Goal: Task Accomplishment & Management: Manage account settings

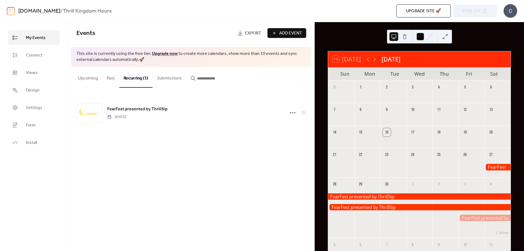
click at [280, 31] on span "Add Event" at bounding box center [290, 33] width 23 height 7
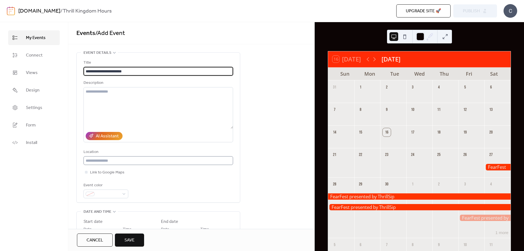
type input "**********"
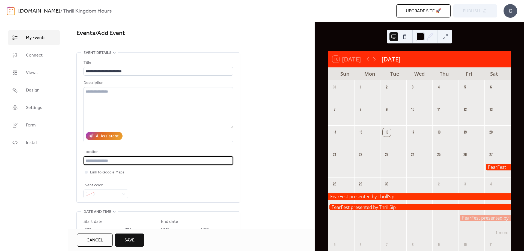
click at [110, 157] on input "text" at bounding box center [157, 160] width 149 height 9
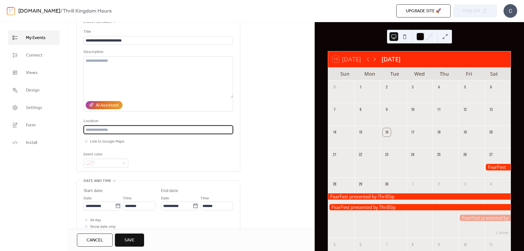
scroll to position [109, 0]
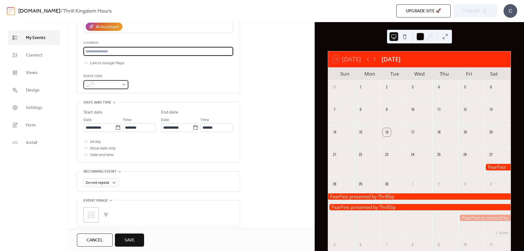
click at [109, 85] on span at bounding box center [108, 85] width 23 height 7
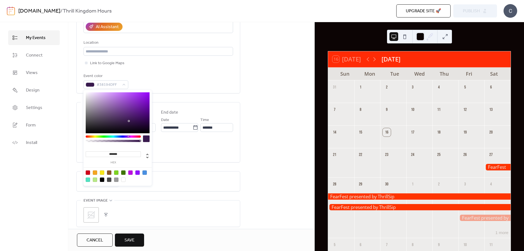
drag, startPoint x: 91, startPoint y: 137, endPoint x: 128, endPoint y: 140, distance: 36.7
click at [128, 140] on div at bounding box center [113, 140] width 55 height 10
type input "*******"
drag, startPoint x: 137, startPoint y: 97, endPoint x: 201, endPoint y: 61, distance: 73.9
click at [201, 61] on body "**********" at bounding box center [262, 125] width 524 height 251
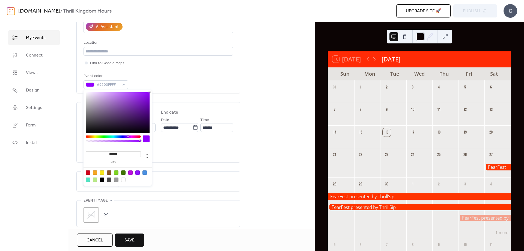
click at [183, 73] on div "**********" at bounding box center [157, 19] width 149 height 139
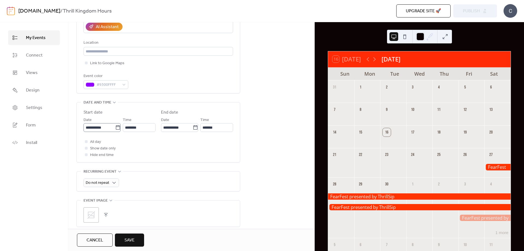
click at [116, 128] on icon at bounding box center [117, 127] width 5 height 5
click at [115, 128] on input "**********" at bounding box center [99, 127] width 32 height 9
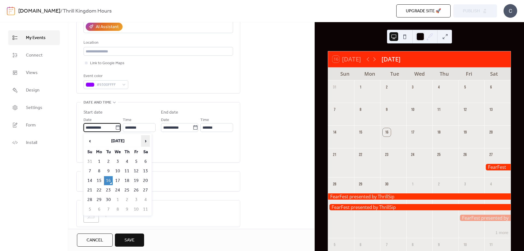
click at [146, 140] on span "›" at bounding box center [145, 140] width 8 height 11
click at [127, 159] on td "2" at bounding box center [126, 161] width 9 height 9
type input "**********"
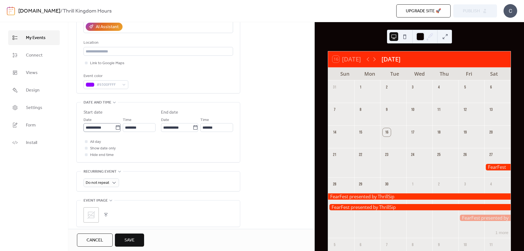
click at [116, 126] on icon at bounding box center [117, 127] width 5 height 5
click at [115, 126] on input "**********" at bounding box center [99, 127] width 32 height 9
click at [119, 161] on td "1" at bounding box center [117, 161] width 9 height 9
type input "**********"
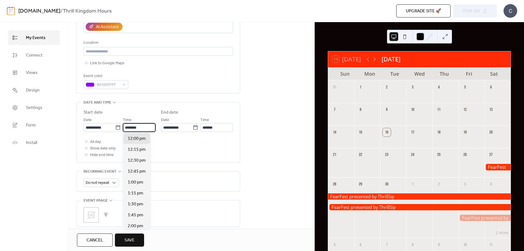
scroll to position [0, 0]
drag, startPoint x: 145, startPoint y: 128, endPoint x: 124, endPoint y: 131, distance: 20.9
click at [124, 131] on input "********" at bounding box center [139, 127] width 32 height 9
click at [142, 214] on span "3:00 pm" at bounding box center [136, 215] width 16 height 7
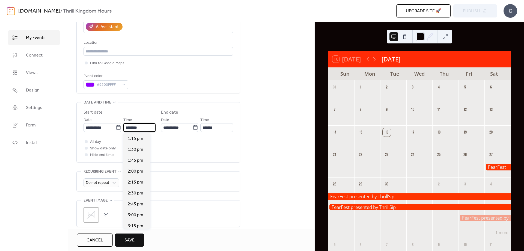
type input "*******"
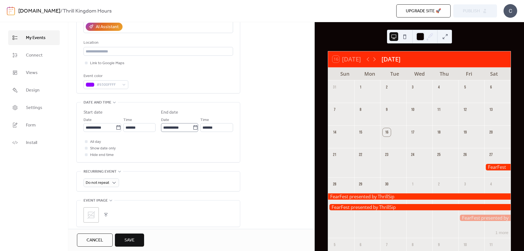
click at [193, 127] on icon at bounding box center [195, 127] width 5 height 5
click at [193, 127] on input "**********" at bounding box center [177, 127] width 32 height 9
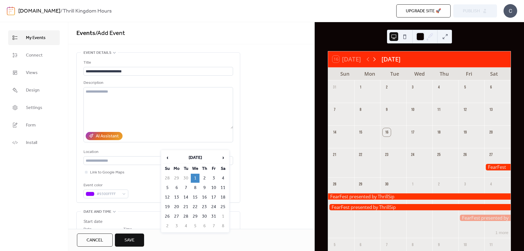
click at [376, 57] on icon at bounding box center [374, 59] width 7 height 7
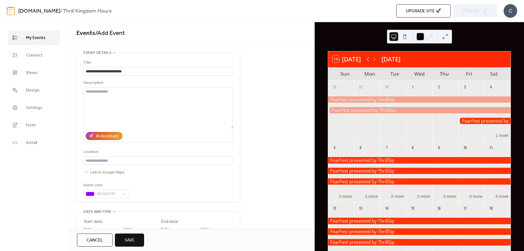
click at [371, 59] on icon at bounding box center [367, 59] width 7 height 7
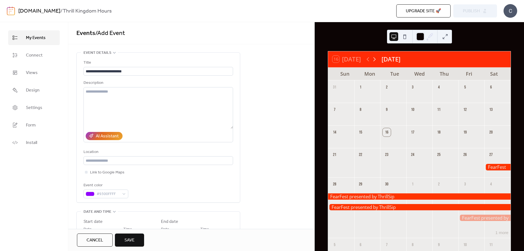
click at [374, 59] on icon at bounding box center [374, 59] width 7 height 7
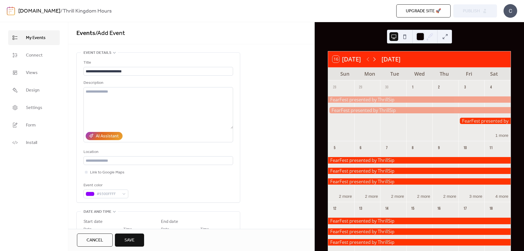
click at [374, 59] on icon at bounding box center [374, 59] width 7 height 7
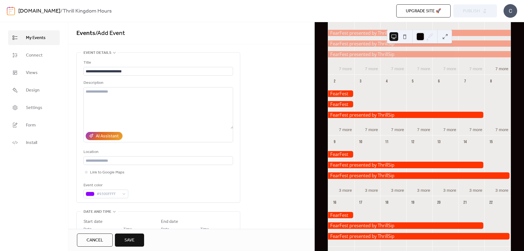
scroll to position [82, 0]
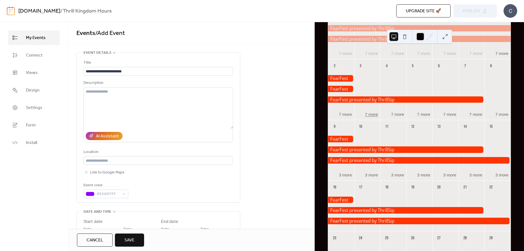
click at [367, 114] on button "7 more" at bounding box center [370, 114] width 17 height 6
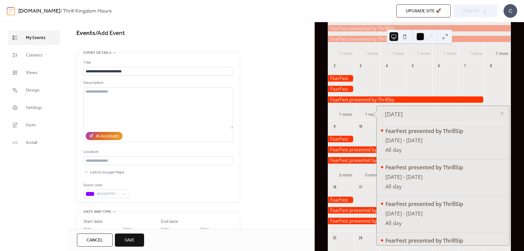
click at [363, 101] on div at bounding box center [406, 99] width 156 height 7
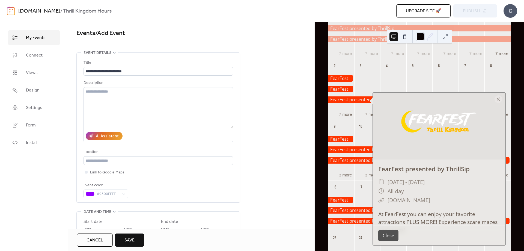
click at [357, 112] on div "7 more" at bounding box center [367, 114] width 26 height 6
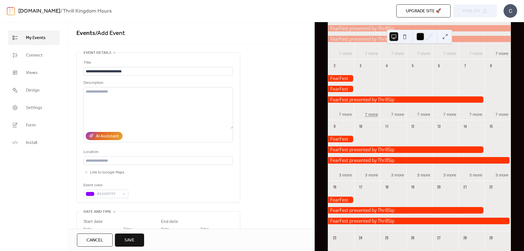
click at [366, 113] on button "7 more" at bounding box center [370, 114] width 17 height 6
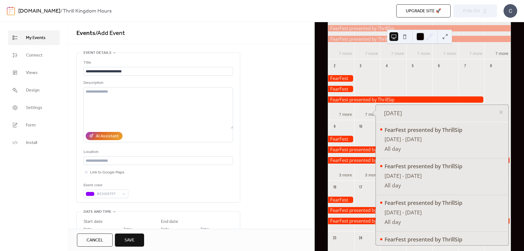
click at [351, 184] on div "16" at bounding box center [341, 186] width 26 height 12
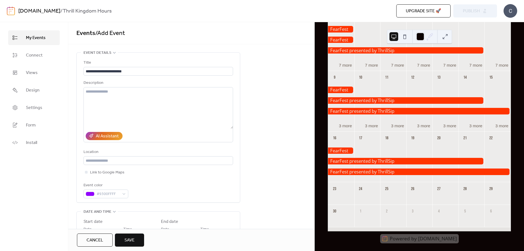
scroll to position [133, 0]
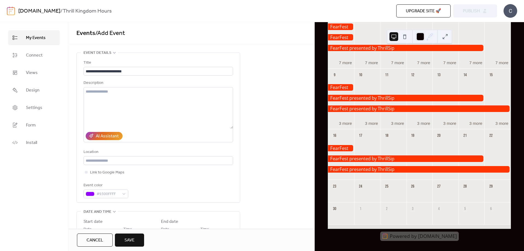
click at [422, 170] on div at bounding box center [419, 169] width 182 height 7
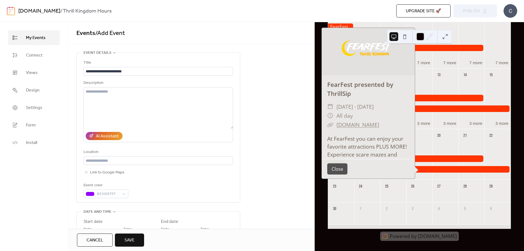
click at [437, 158] on div at bounding box center [406, 158] width 156 height 7
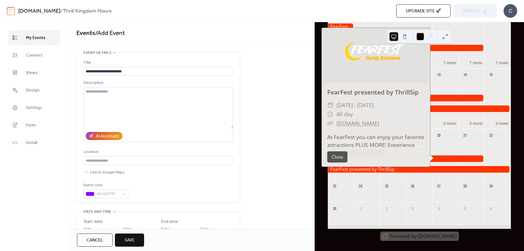
click at [438, 143] on div at bounding box center [445, 159] width 26 height 36
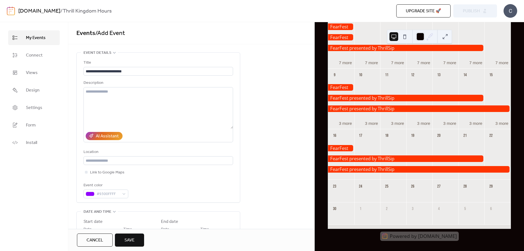
click at [433, 169] on div at bounding box center [419, 169] width 182 height 7
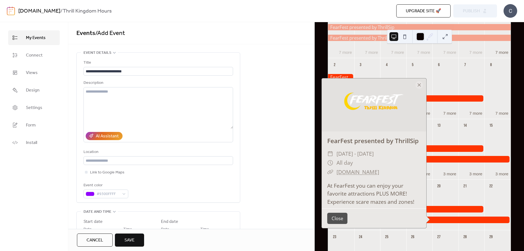
scroll to position [24, 0]
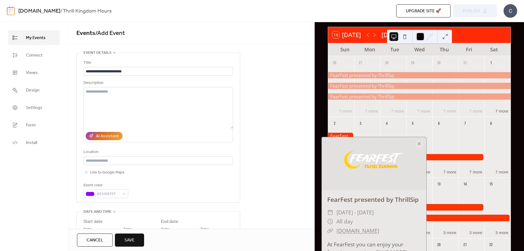
click at [461, 135] on div at bounding box center [471, 136] width 26 height 7
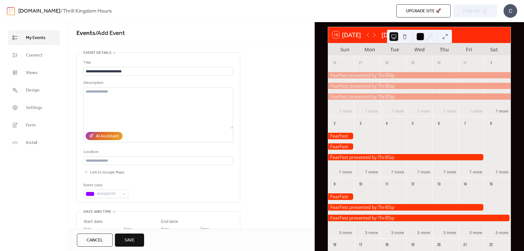
click at [348, 144] on div at bounding box center [341, 146] width 26 height 7
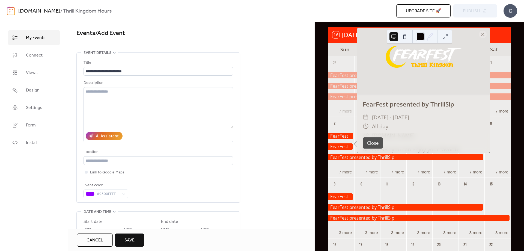
click at [347, 153] on div at bounding box center [341, 147] width 26 height 36
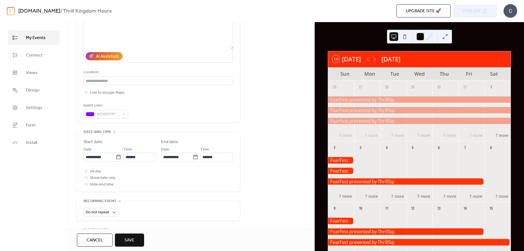
scroll to position [82, 0]
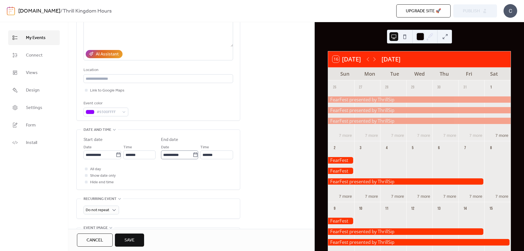
click at [194, 152] on label "**********" at bounding box center [179, 154] width 37 height 9
click at [193, 152] on input "**********" at bounding box center [177, 154] width 32 height 9
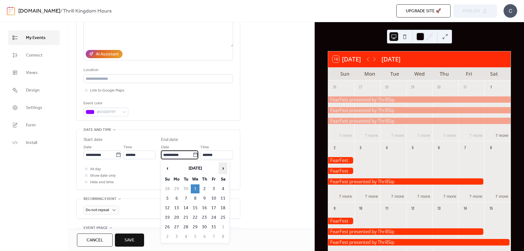
click at [220, 169] on span "›" at bounding box center [223, 168] width 8 height 11
click at [222, 197] on td "8" at bounding box center [222, 198] width 9 height 9
click at [222, 197] on div "**********" at bounding box center [158, 188] width 164 height 435
type input "**********"
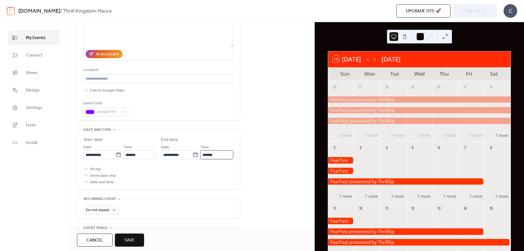
click at [215, 152] on input "*******" at bounding box center [216, 154] width 33 height 9
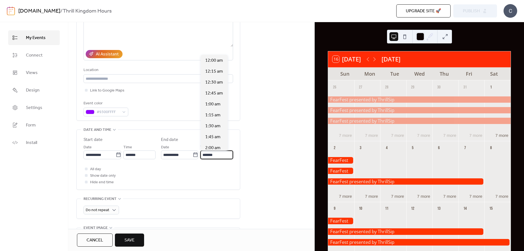
scroll to position [698, 0]
click at [195, 155] on icon at bounding box center [195, 154] width 5 height 5
click at [193, 155] on input "**********" at bounding box center [177, 154] width 32 height 9
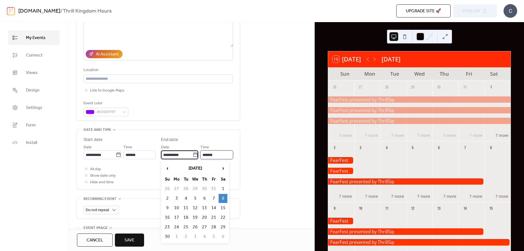
click at [212, 153] on input "*******" at bounding box center [216, 154] width 33 height 9
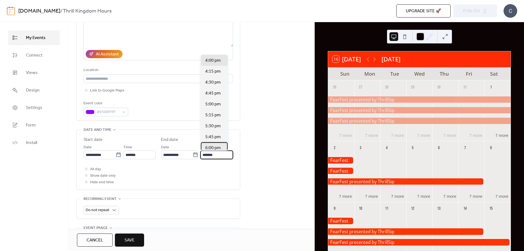
click at [211, 144] on div "6:00 pm" at bounding box center [214, 147] width 27 height 11
type input "*******"
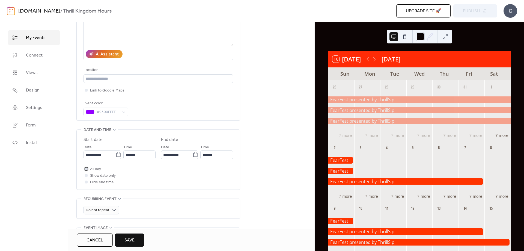
click at [90, 170] on span "All day" at bounding box center [95, 169] width 11 height 7
click at [90, 169] on span "All day" at bounding box center [95, 169] width 11 height 7
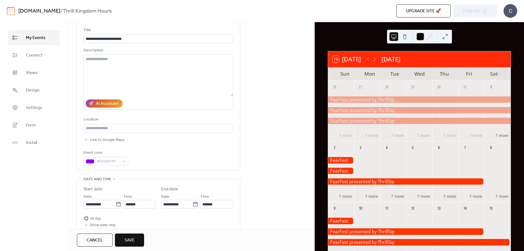
scroll to position [0, 0]
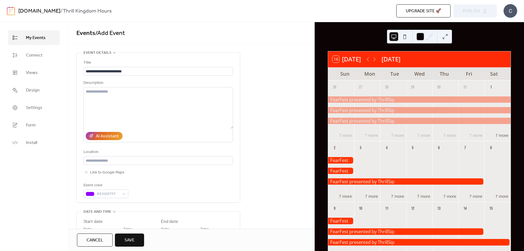
click at [133, 244] on button "Save" at bounding box center [129, 239] width 29 height 13
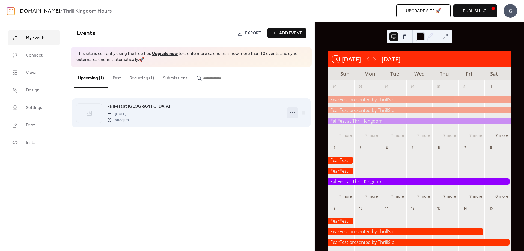
click at [292, 112] on circle at bounding box center [292, 112] width 1 height 1
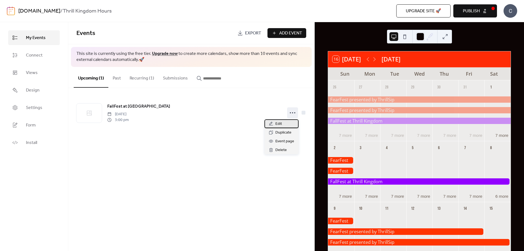
click at [288, 124] on div "Edit" at bounding box center [281, 123] width 34 height 9
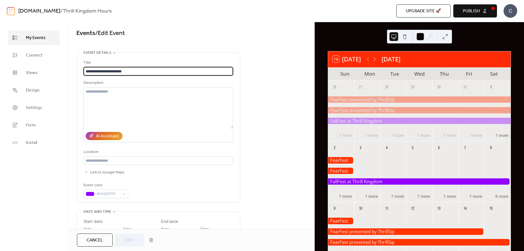
drag, startPoint x: 151, startPoint y: 68, endPoint x: 99, endPoint y: 73, distance: 52.6
click at [99, 73] on input "**********" at bounding box center [157, 71] width 149 height 9
type input "********"
click at [130, 233] on button "Save" at bounding box center [129, 239] width 29 height 13
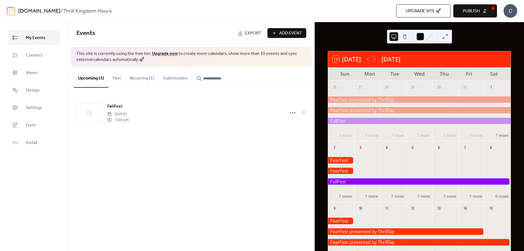
click at [417, 104] on div at bounding box center [419, 110] width 26 height 36
click at [412, 107] on div at bounding box center [419, 110] width 182 height 7
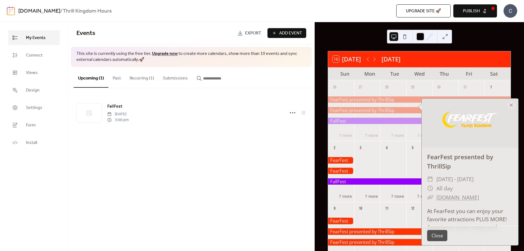
click at [436, 239] on button "Close" at bounding box center [437, 235] width 20 height 11
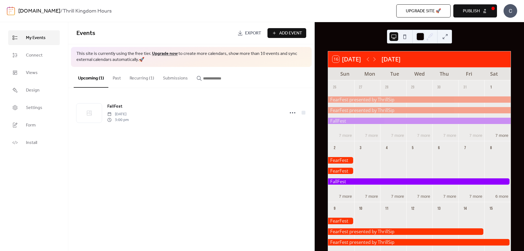
click at [411, 100] on div at bounding box center [419, 99] width 182 height 7
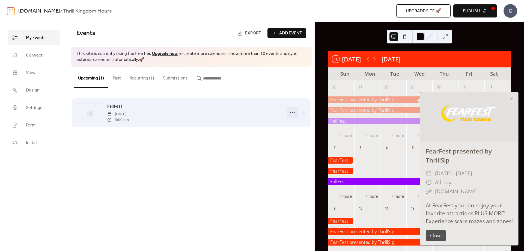
click at [291, 112] on icon at bounding box center [292, 112] width 9 height 9
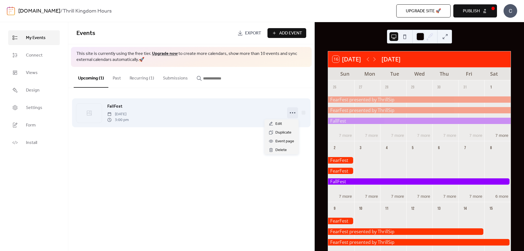
click at [215, 97] on div "FallFest [DATE] 3:00 pm" at bounding box center [191, 112] width 230 height 33
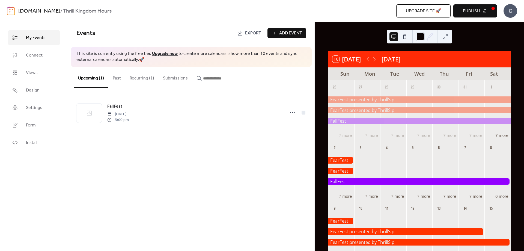
click at [117, 81] on button "Past" at bounding box center [116, 77] width 17 height 20
click at [141, 80] on button "Recurring (1)" at bounding box center [141, 77] width 33 height 20
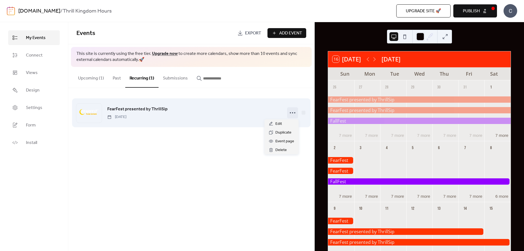
click at [290, 109] on icon at bounding box center [292, 112] width 9 height 9
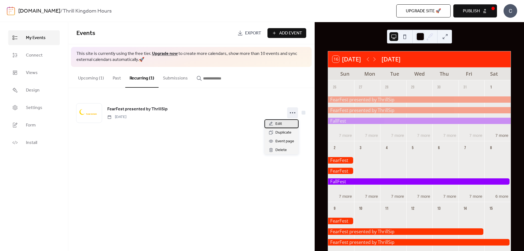
click at [285, 125] on div "Edit" at bounding box center [281, 123] width 34 height 9
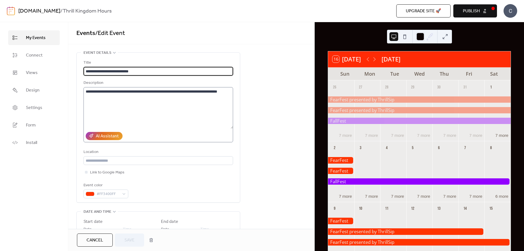
type input "**********"
drag, startPoint x: 148, startPoint y: 70, endPoint x: 99, endPoint y: 79, distance: 50.1
click at [99, 79] on div "**********" at bounding box center [157, 128] width 149 height 139
type input "********"
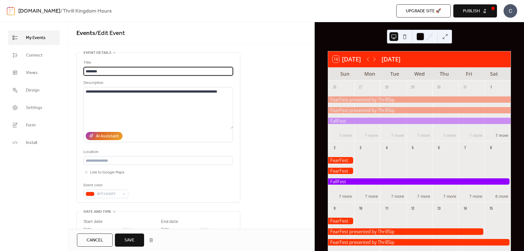
click at [135, 246] on button "Save" at bounding box center [129, 239] width 29 height 13
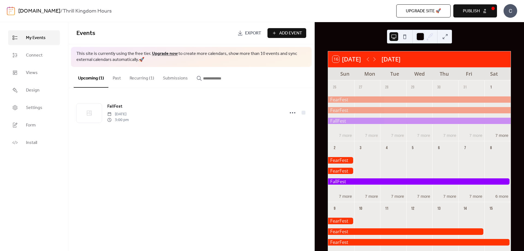
click at [140, 80] on button "Recurring (1)" at bounding box center [141, 77] width 33 height 20
click at [87, 79] on button "Upcoming (1)" at bounding box center [91, 77] width 35 height 20
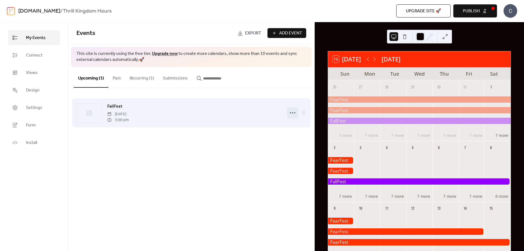
click at [291, 112] on icon at bounding box center [292, 112] width 9 height 9
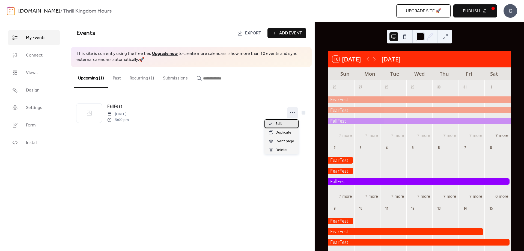
click at [286, 125] on div "Edit" at bounding box center [281, 123] width 34 height 9
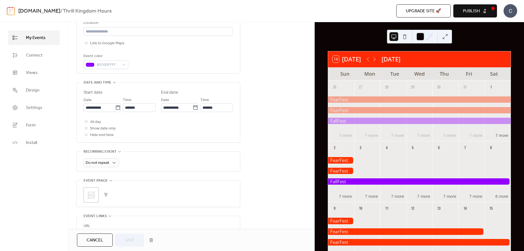
scroll to position [136, 0]
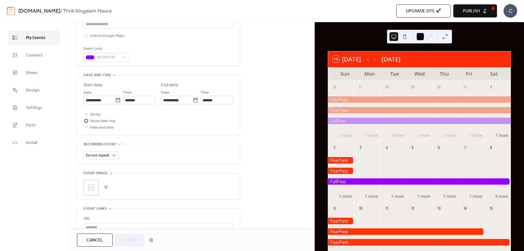
click at [108, 122] on span "Show date only" at bounding box center [103, 121] width 26 height 7
click at [107, 122] on span "Show date only" at bounding box center [103, 121] width 26 height 7
click at [107, 125] on span "Hide end time" at bounding box center [102, 127] width 24 height 7
click at [106, 126] on span "Hide end time" at bounding box center [102, 127] width 24 height 7
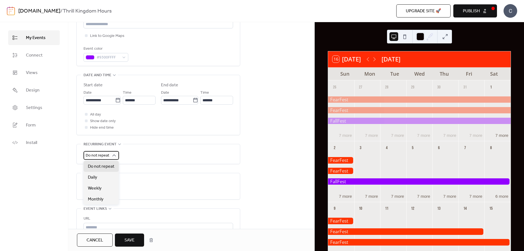
click at [106, 152] on span "Do not repeat" at bounding box center [97, 155] width 23 height 7
click at [105, 181] on div "Daily" at bounding box center [100, 177] width 35 height 11
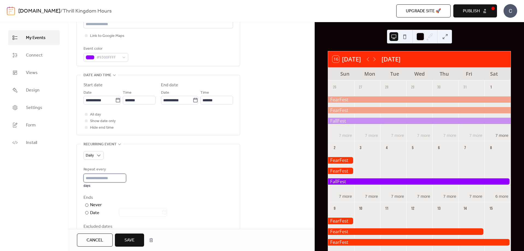
click at [107, 179] on input "*" at bounding box center [104, 177] width 43 height 9
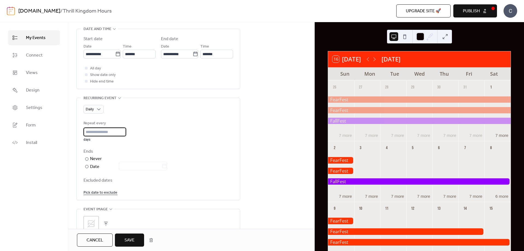
scroll to position [191, 0]
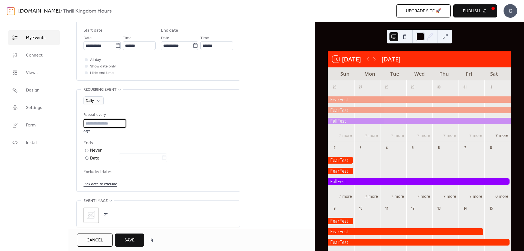
click at [107, 185] on link "Pick date to exclude" at bounding box center [100, 183] width 34 height 7
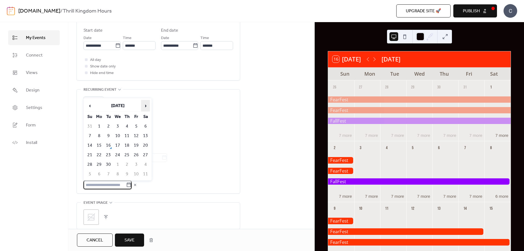
click at [146, 106] on span "›" at bounding box center [145, 105] width 8 height 11
click at [137, 125] on td "3" at bounding box center [136, 126] width 9 height 9
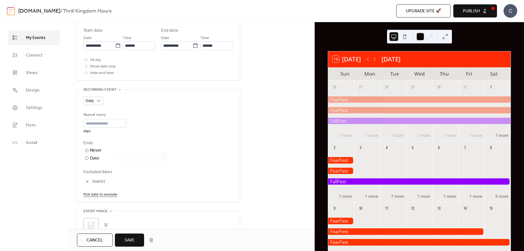
click at [99, 196] on link "Pick date to exclude" at bounding box center [100, 194] width 34 height 7
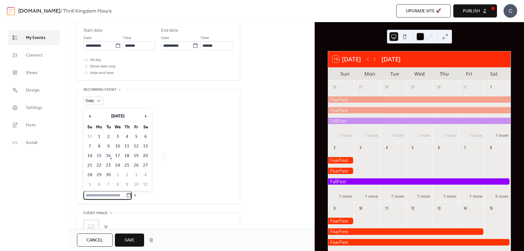
click at [143, 133] on td "6" at bounding box center [145, 136] width 9 height 9
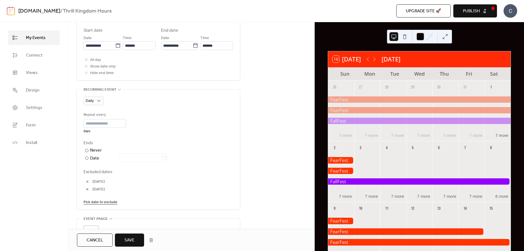
click at [109, 203] on link "Pick date to exclude" at bounding box center [100, 201] width 34 height 7
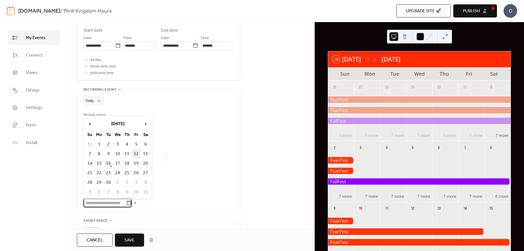
click at [135, 152] on td "12" at bounding box center [136, 153] width 9 height 9
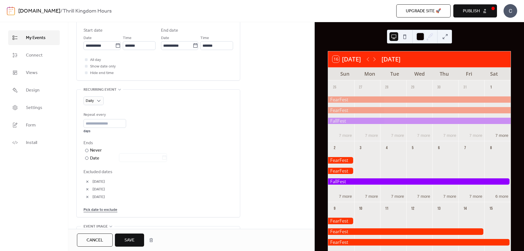
click at [101, 210] on link "Pick date to exclude" at bounding box center [100, 209] width 34 height 7
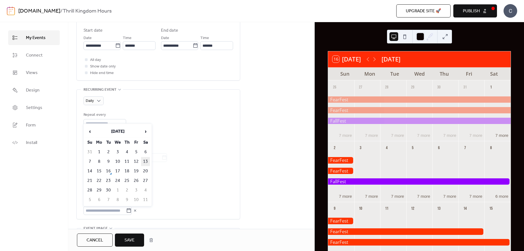
click at [143, 163] on td "13" at bounding box center [145, 161] width 9 height 9
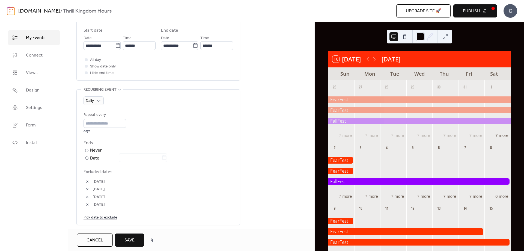
click at [112, 219] on link "Pick date to exclude" at bounding box center [100, 217] width 34 height 7
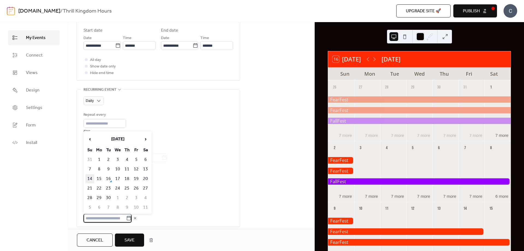
click at [92, 180] on td "14" at bounding box center [89, 178] width 9 height 9
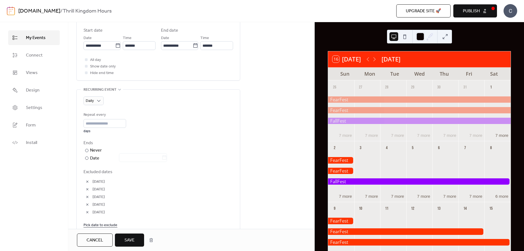
click at [113, 224] on link "Pick date to exclude" at bounding box center [100, 224] width 34 height 7
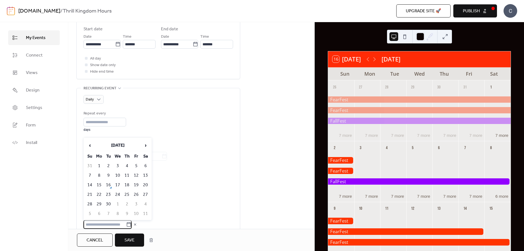
click at [182, 187] on span "[DATE]" at bounding box center [162, 188] width 140 height 7
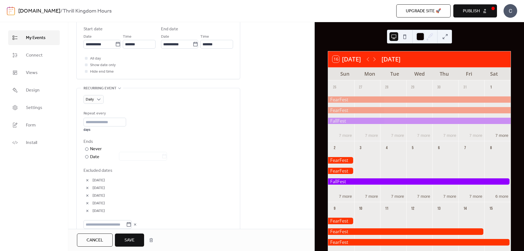
click at [85, 210] on button "button" at bounding box center [87, 211] width 8 height 8
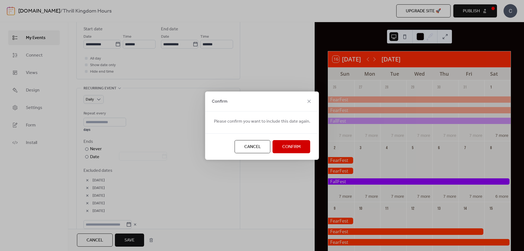
click at [282, 145] on span "Confirm" at bounding box center [291, 146] width 19 height 7
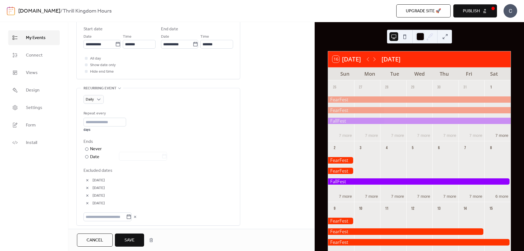
click at [86, 205] on button "button" at bounding box center [87, 203] width 8 height 8
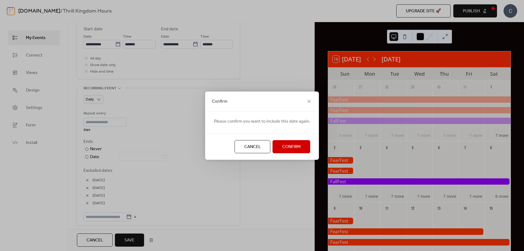
click at [302, 143] on button "Confirm" at bounding box center [291, 146] width 38 height 13
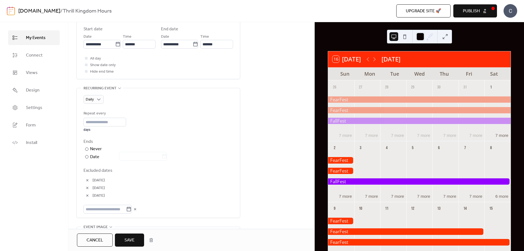
click at [88, 194] on button "button" at bounding box center [87, 195] width 8 height 8
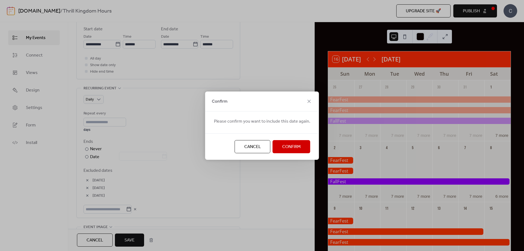
click at [290, 145] on span "Confirm" at bounding box center [291, 146] width 19 height 7
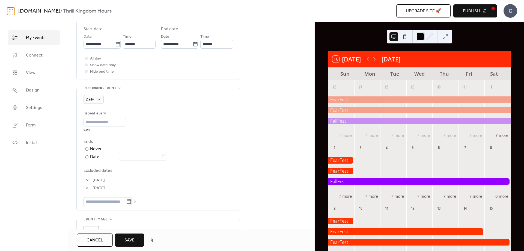
click at [85, 188] on button "button" at bounding box center [87, 188] width 8 height 8
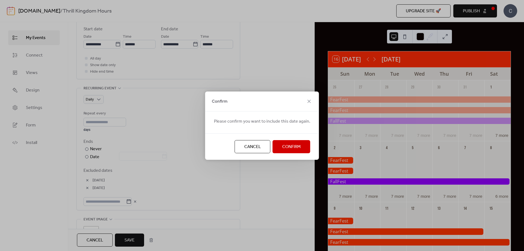
click at [282, 147] on span "Confirm" at bounding box center [291, 146] width 19 height 7
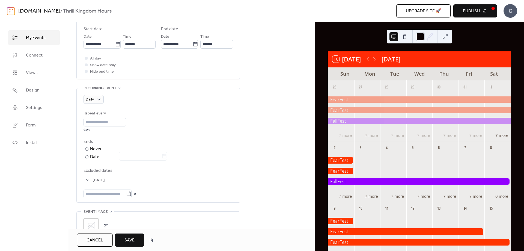
click at [88, 179] on button "button" at bounding box center [87, 180] width 8 height 8
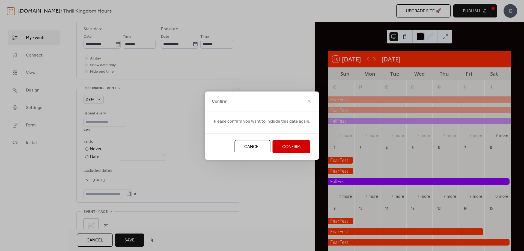
click at [241, 146] on button "Cancel" at bounding box center [253, 146] width 36 height 13
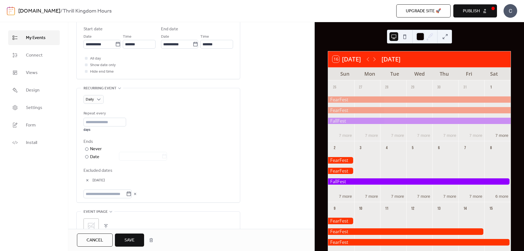
click at [88, 182] on button "button" at bounding box center [87, 180] width 8 height 8
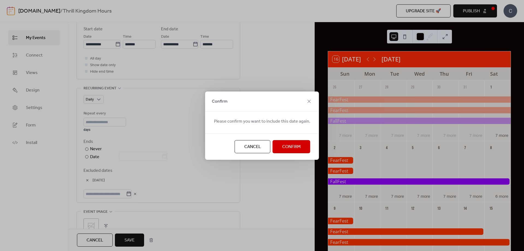
click at [282, 145] on span "Confirm" at bounding box center [291, 146] width 19 height 7
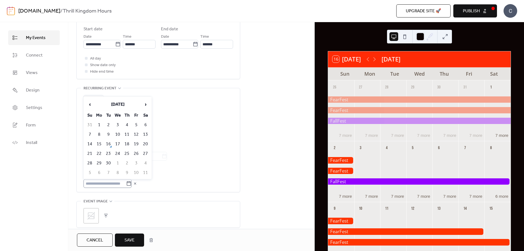
click at [131, 184] on icon at bounding box center [128, 183] width 5 height 5
click at [126, 184] on input "text" at bounding box center [104, 183] width 43 height 9
click at [145, 101] on span "›" at bounding box center [145, 104] width 8 height 11
click at [139, 125] on td "3" at bounding box center [136, 124] width 9 height 9
click at [139, 125] on div "Repeat every * days" at bounding box center [157, 121] width 149 height 22
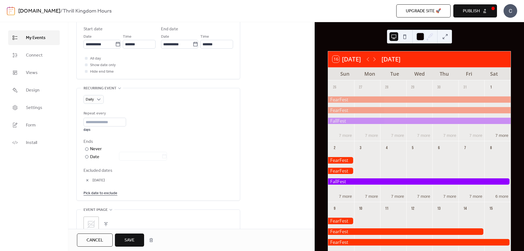
click at [107, 196] on link "Pick date to exclude" at bounding box center [100, 192] width 34 height 7
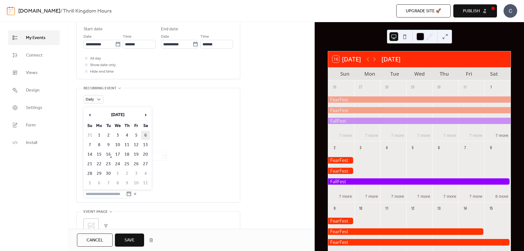
click at [143, 132] on td "6" at bounding box center [145, 135] width 9 height 9
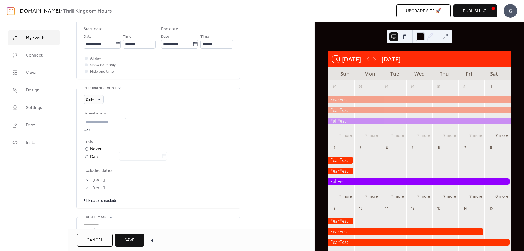
click at [114, 203] on link "Pick date to exclude" at bounding box center [100, 200] width 34 height 7
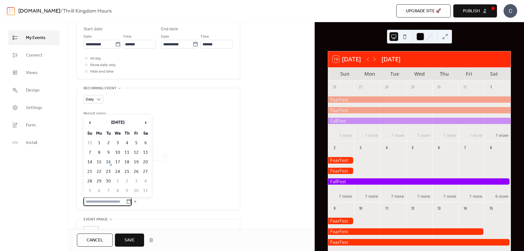
click at [190, 145] on div "Ends ​ Never ​ Date" at bounding box center [157, 149] width 149 height 22
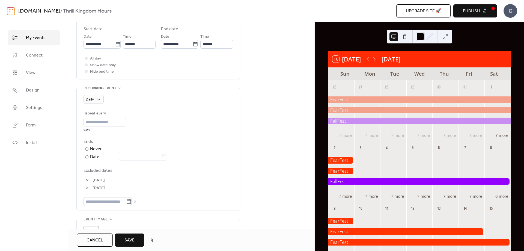
click at [87, 189] on button "button" at bounding box center [87, 188] width 8 height 8
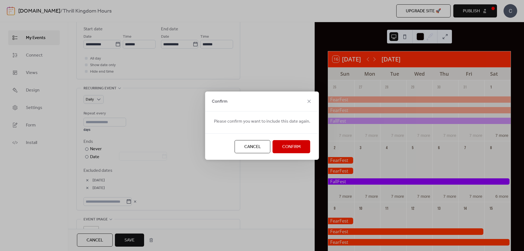
click at [293, 146] on span "Confirm" at bounding box center [291, 146] width 19 height 7
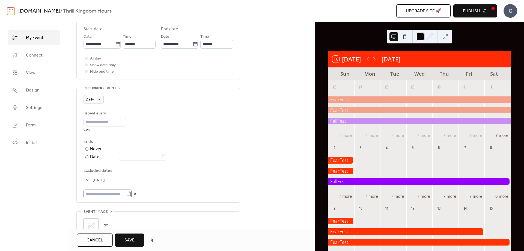
click at [131, 193] on icon at bounding box center [128, 193] width 5 height 5
click at [126, 193] on input "text" at bounding box center [104, 193] width 43 height 9
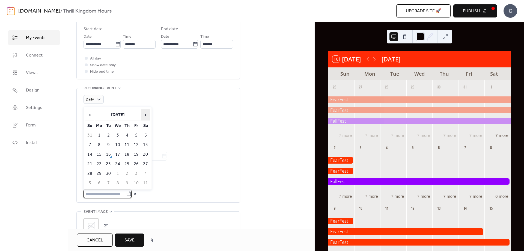
click at [145, 113] on span "›" at bounding box center [145, 114] width 8 height 11
click at [145, 134] on td "4" at bounding box center [145, 135] width 9 height 9
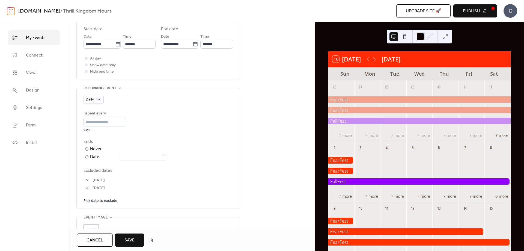
click at [98, 199] on link "Pick date to exclude" at bounding box center [100, 200] width 34 height 7
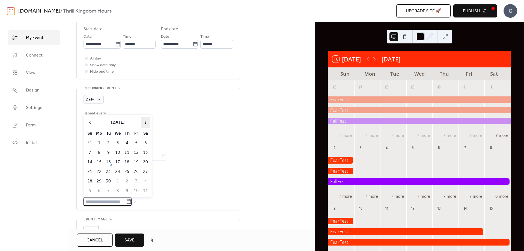
click at [147, 123] on span "›" at bounding box center [145, 122] width 8 height 11
click at [134, 152] on td "10" at bounding box center [136, 152] width 9 height 9
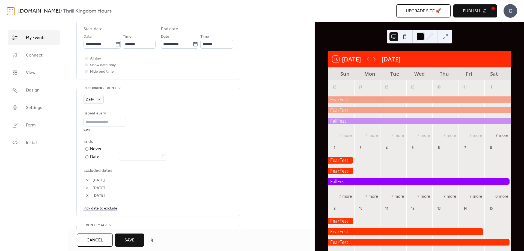
click at [105, 208] on link "Pick date to exclude" at bounding box center [100, 208] width 34 height 7
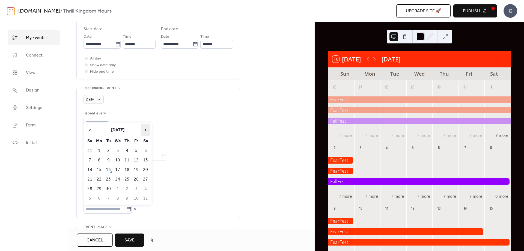
click at [146, 130] on span "›" at bounding box center [145, 129] width 8 height 11
click at [145, 161] on td "11" at bounding box center [145, 159] width 9 height 9
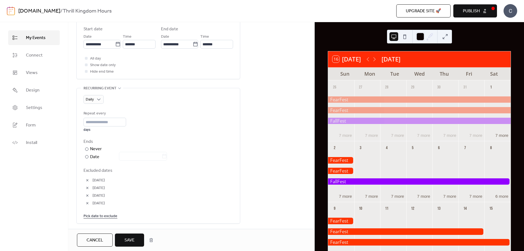
click at [111, 216] on link "Pick date to exclude" at bounding box center [100, 215] width 34 height 7
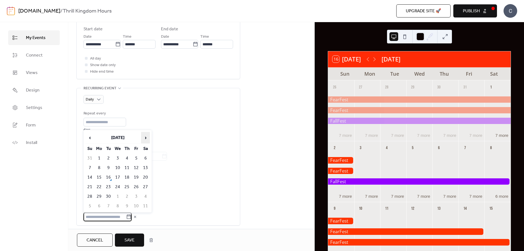
click at [143, 137] on span "›" at bounding box center [145, 137] width 8 height 11
click at [88, 170] on td "5" at bounding box center [89, 167] width 9 height 9
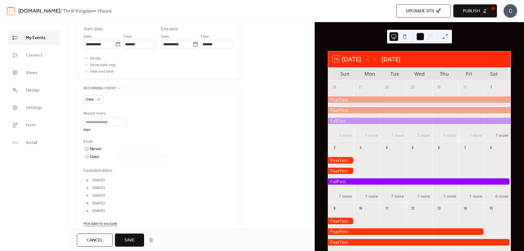
click at [86, 212] on button "button" at bounding box center [87, 211] width 8 height 8
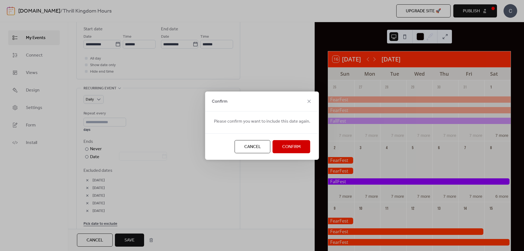
click at [290, 150] on span "Confirm" at bounding box center [291, 146] width 19 height 7
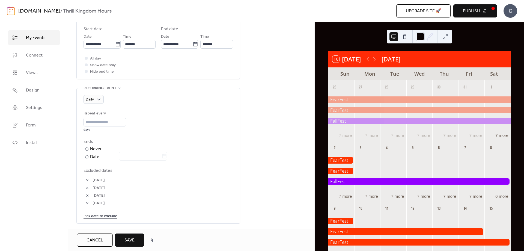
click at [95, 214] on link "Pick date to exclude" at bounding box center [100, 215] width 34 height 7
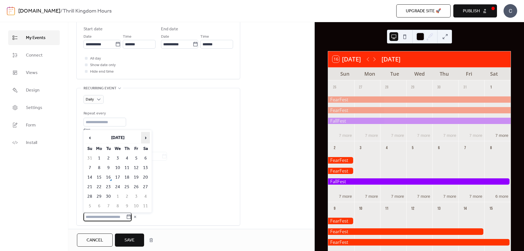
click at [142, 138] on span "›" at bounding box center [145, 137] width 8 height 11
click at [87, 175] on td "12" at bounding box center [89, 177] width 9 height 9
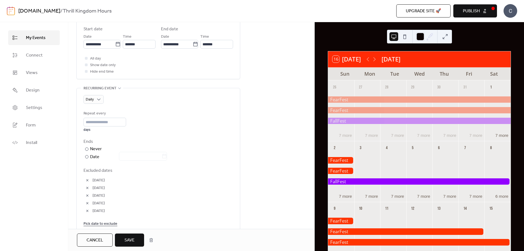
click at [106, 221] on link "Pick date to exclude" at bounding box center [100, 223] width 34 height 7
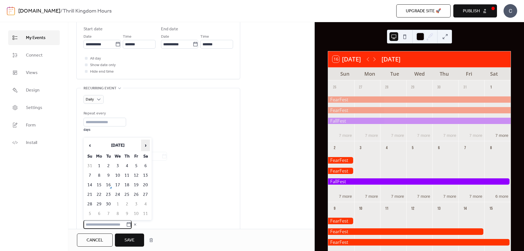
click at [146, 144] on span "›" at bounding box center [145, 145] width 8 height 11
click at [136, 184] on td "17" at bounding box center [136, 184] width 9 height 9
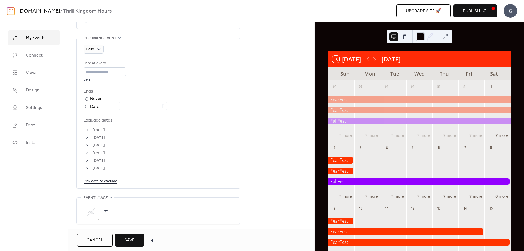
scroll to position [247, 0]
click at [99, 176] on link "Pick date to exclude" at bounding box center [100, 176] width 34 height 7
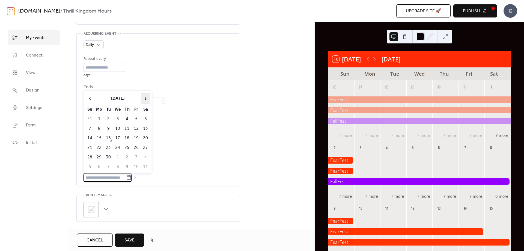
click at [145, 97] on span "›" at bounding box center [145, 98] width 8 height 11
click at [145, 137] on td "18" at bounding box center [145, 137] width 9 height 9
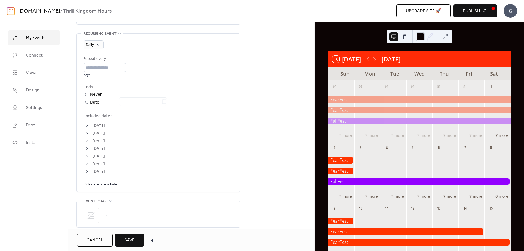
click at [106, 184] on link "Pick date to exclude" at bounding box center [100, 184] width 34 height 7
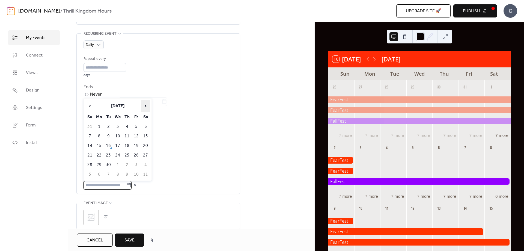
click at [146, 107] on span "›" at bounding box center [145, 105] width 8 height 11
click at [92, 153] on td "19" at bounding box center [89, 155] width 9 height 9
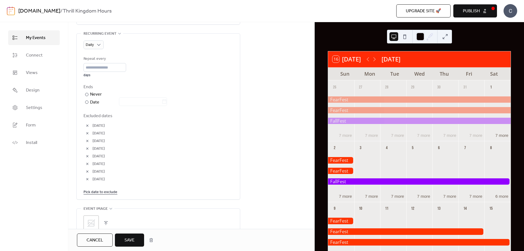
click at [100, 193] on link "Pick date to exclude" at bounding box center [100, 191] width 34 height 7
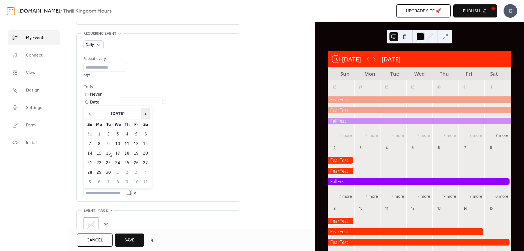
click at [146, 113] on span "›" at bounding box center [145, 113] width 8 height 11
click at [139, 161] on td "24" at bounding box center [136, 162] width 9 height 9
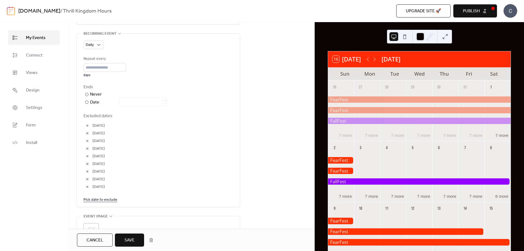
click at [105, 200] on link "Pick date to exclude" at bounding box center [100, 199] width 34 height 7
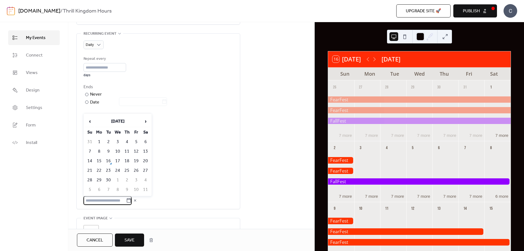
drag, startPoint x: 105, startPoint y: 200, endPoint x: 73, endPoint y: 193, distance: 33.6
click at [73, 193] on div "**********" at bounding box center [191, 104] width 246 height 596
click at [131, 200] on icon at bounding box center [128, 199] width 5 height 5
click at [126, 200] on input "text" at bounding box center [104, 200] width 43 height 9
click at [149, 116] on span "›" at bounding box center [145, 121] width 8 height 11
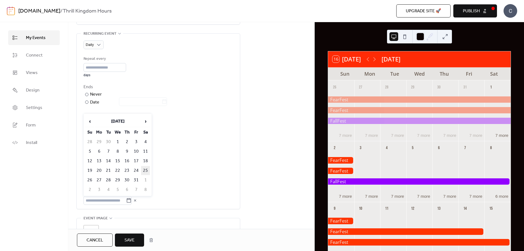
click at [143, 168] on td "25" at bounding box center [145, 170] width 9 height 9
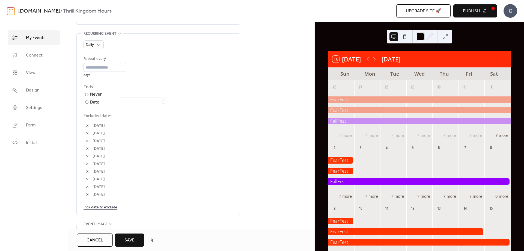
click at [101, 206] on link "Pick date to exclude" at bounding box center [100, 206] width 34 height 7
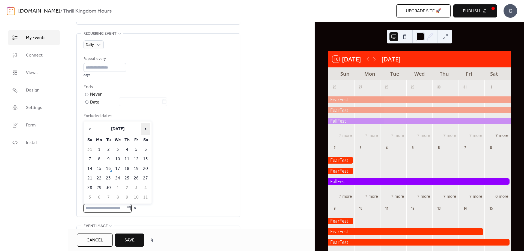
click at [147, 131] on span "›" at bounding box center [145, 128] width 8 height 11
click at [88, 187] on td "26" at bounding box center [89, 187] width 9 height 9
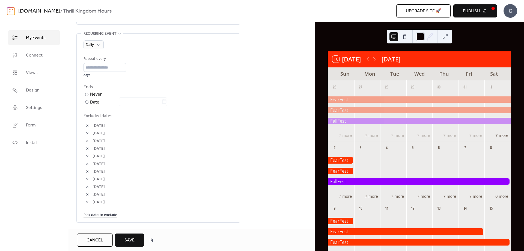
click at [107, 215] on link "Pick date to exclude" at bounding box center [100, 214] width 34 height 7
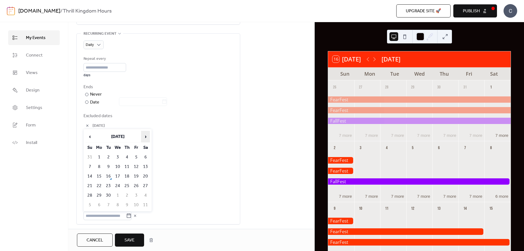
click at [149, 135] on span "›" at bounding box center [145, 136] width 8 height 11
click at [142, 137] on span "›" at bounding box center [145, 136] width 8 height 11
click at [146, 153] on td "1" at bounding box center [145, 156] width 9 height 9
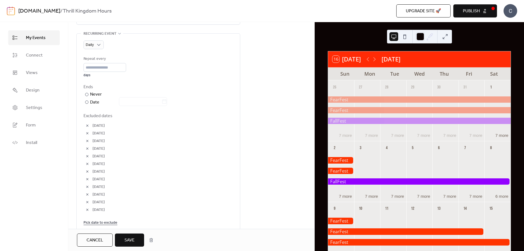
click at [108, 222] on link "Pick date to exclude" at bounding box center [100, 222] width 34 height 7
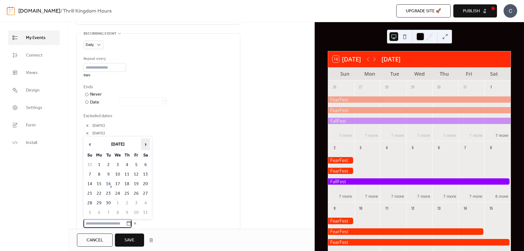
click at [145, 143] on span "›" at bounding box center [145, 144] width 8 height 11
click at [92, 172] on td "2" at bounding box center [89, 174] width 9 height 9
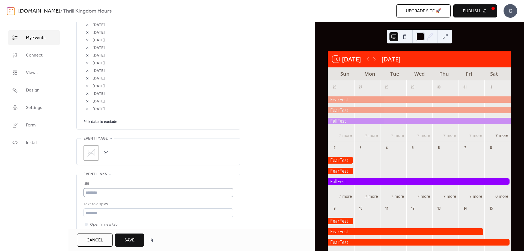
scroll to position [274, 0]
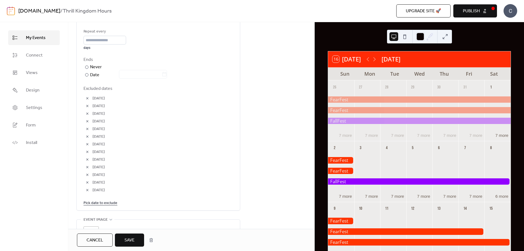
click at [123, 240] on button "Save" at bounding box center [129, 239] width 29 height 13
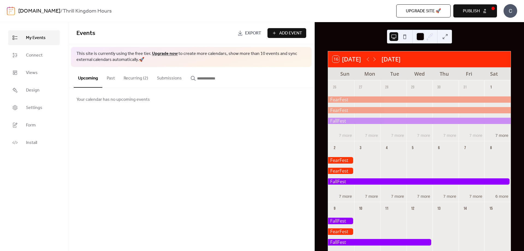
click at [375, 120] on div at bounding box center [419, 121] width 182 height 7
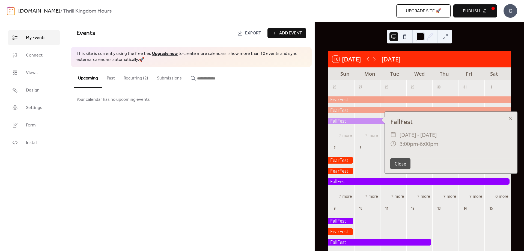
click at [369, 61] on icon at bounding box center [367, 59] width 7 height 7
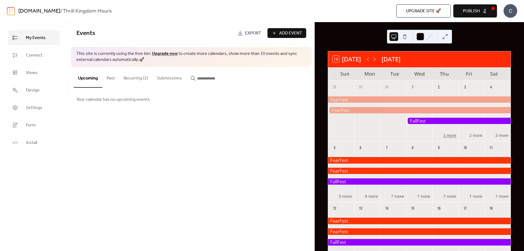
click at [452, 136] on button "1 more" at bounding box center [449, 135] width 17 height 6
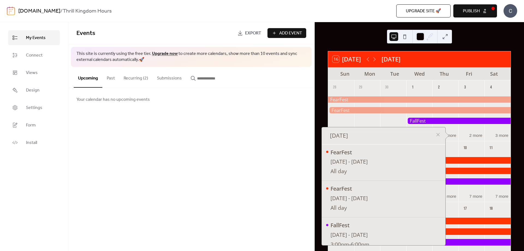
click at [461, 132] on div "2 more" at bounding box center [471, 135] width 26 height 6
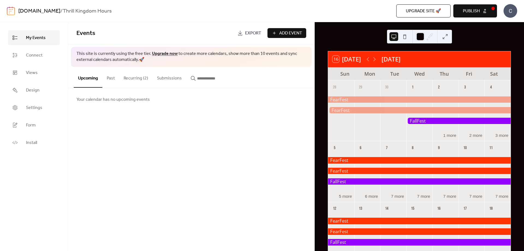
click at [126, 73] on button "Recurring (2)" at bounding box center [135, 77] width 33 height 20
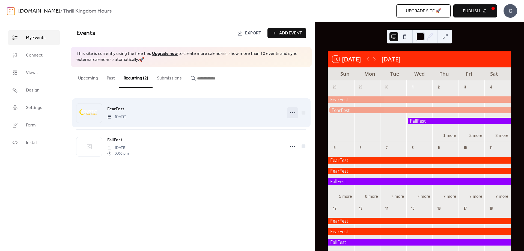
click at [292, 111] on icon at bounding box center [292, 112] width 9 height 9
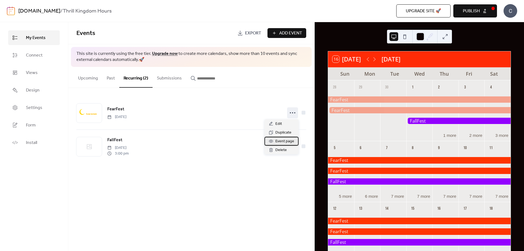
click at [284, 140] on span "Event page" at bounding box center [284, 141] width 19 height 7
click at [482, 18] on div "[DOMAIN_NAME] / Thrill Kingdom Hours Upgrade site 🚀 Preview Publish C" at bounding box center [262, 11] width 510 height 22
click at [479, 14] on span "Publish" at bounding box center [470, 11] width 17 height 7
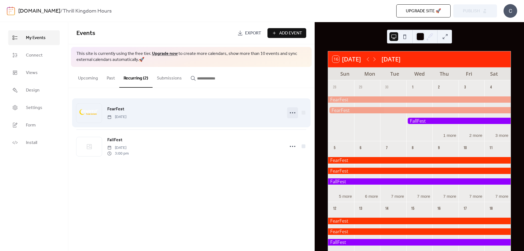
click at [289, 110] on icon at bounding box center [292, 112] width 9 height 9
click at [302, 110] on div at bounding box center [302, 112] width 5 height 5
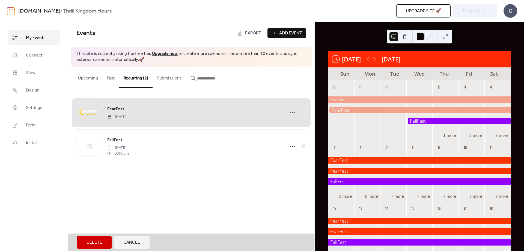
click at [302, 113] on div "FearFest [DATE]" at bounding box center [191, 112] width 230 height 33
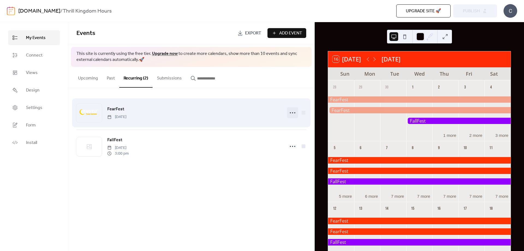
click at [288, 111] on div at bounding box center [292, 112] width 11 height 11
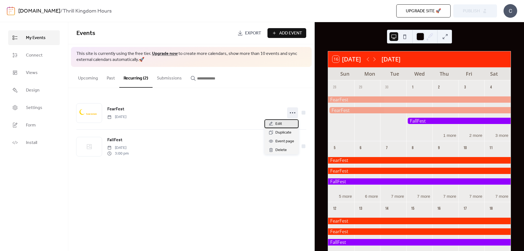
click at [288, 127] on div "Edit" at bounding box center [281, 123] width 34 height 9
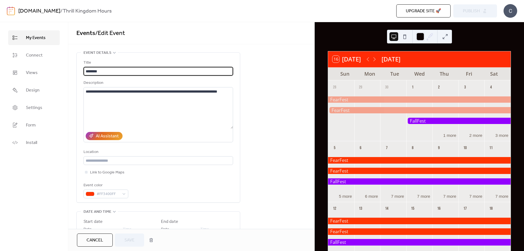
scroll to position [191, 0]
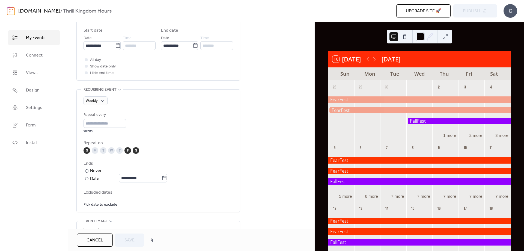
click at [94, 234] on button "Cancel" at bounding box center [95, 239] width 36 height 13
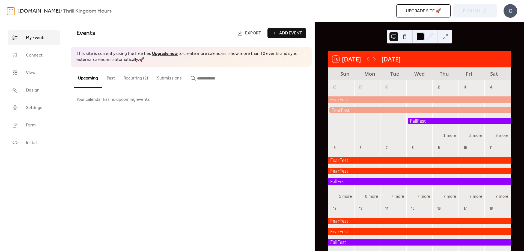
click at [407, 103] on div at bounding box center [419, 115] width 26 height 46
click at [410, 101] on div at bounding box center [419, 99] width 182 height 7
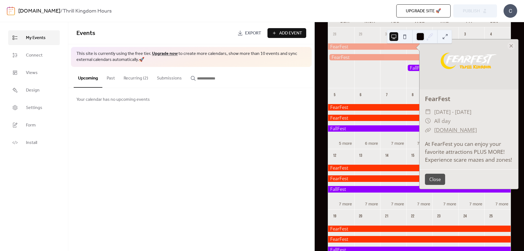
scroll to position [55, 0]
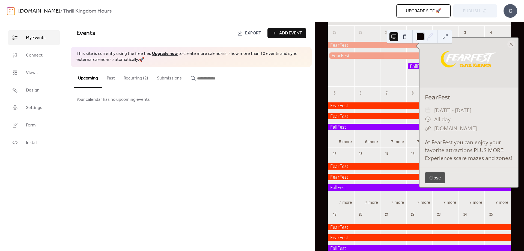
click at [116, 76] on button "Past" at bounding box center [110, 77] width 17 height 20
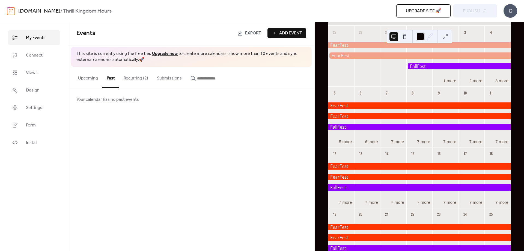
click at [149, 80] on button "Recurring (2)" at bounding box center [135, 77] width 33 height 20
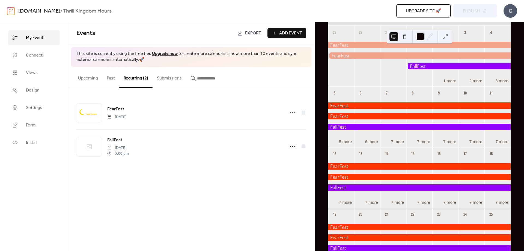
click at [164, 77] on button "Submissions" at bounding box center [169, 77] width 34 height 20
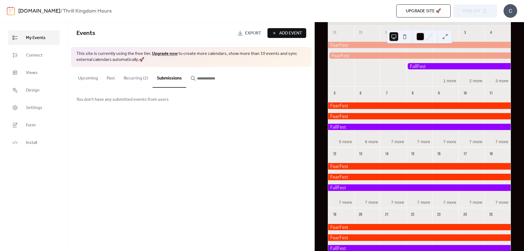
click at [123, 76] on button "Recurring (2)" at bounding box center [135, 77] width 33 height 20
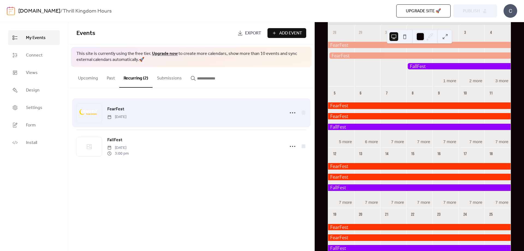
click at [291, 119] on div "FearFest [DATE]" at bounding box center [191, 112] width 230 height 33
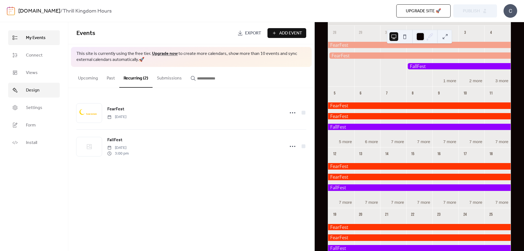
click at [35, 88] on span "Design" at bounding box center [33, 90] width 14 height 7
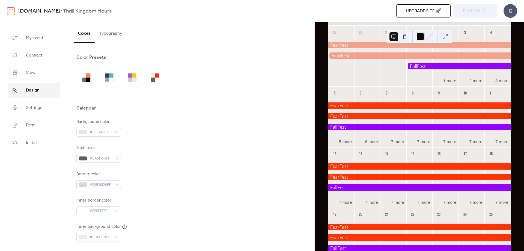
click at [108, 29] on button "Typography" at bounding box center [110, 32] width 31 height 20
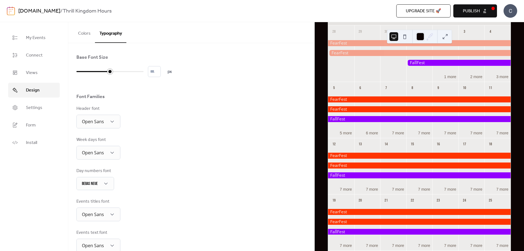
drag, startPoint x: 126, startPoint y: 71, endPoint x: 110, endPoint y: 72, distance: 16.1
click at [110, 72] on div at bounding box center [109, 71] width 5 height 5
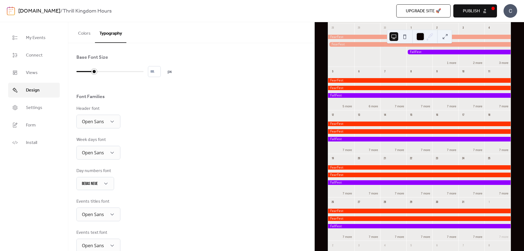
scroll to position [52, 0]
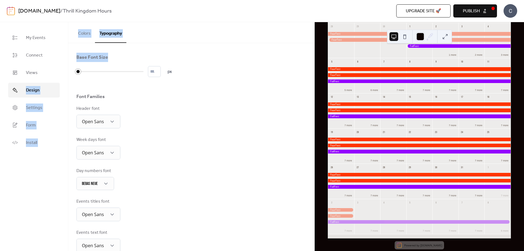
drag, startPoint x: 110, startPoint y: 72, endPoint x: 62, endPoint y: 73, distance: 47.7
click at [59, 73] on div "My Events Connect Views Design Settings Form Install Design Colors Typography C…" at bounding box center [262, 136] width 524 height 229
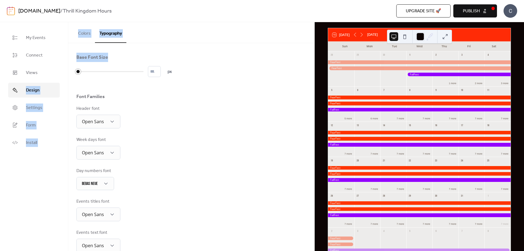
scroll to position [0, 0]
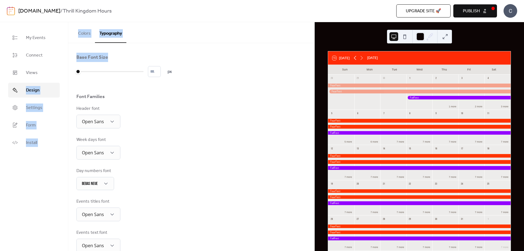
click at [355, 58] on icon at bounding box center [355, 58] width 2 height 4
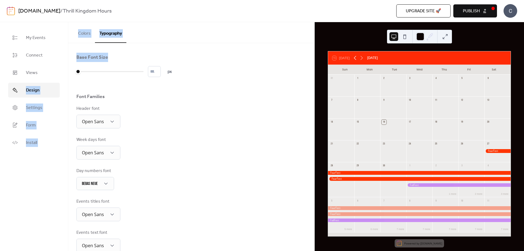
click at [353, 58] on icon at bounding box center [354, 58] width 7 height 7
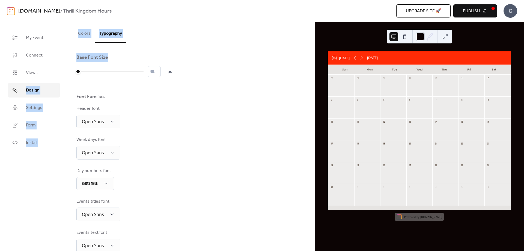
click at [362, 56] on icon at bounding box center [361, 58] width 2 height 4
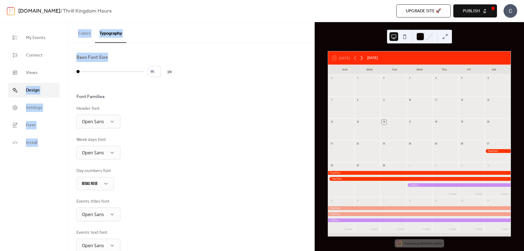
click at [362, 56] on icon at bounding box center [361, 58] width 2 height 4
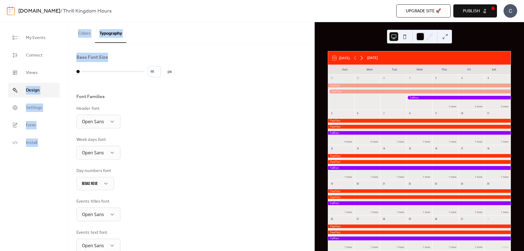
click at [362, 56] on icon at bounding box center [361, 58] width 2 height 4
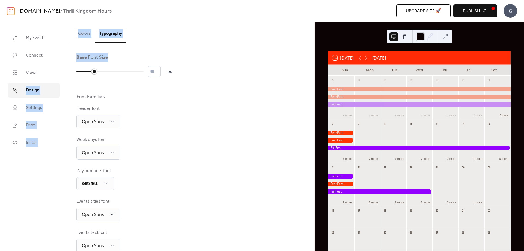
type input "*"
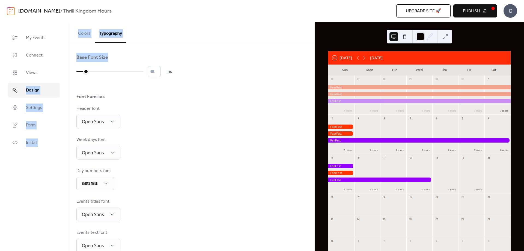
click at [83, 79] on div "Base Font Size * px Font Families Header font Open Sans Week days font Open San…" at bounding box center [191, 184] width 230 height 260
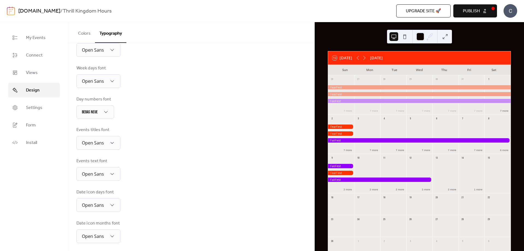
scroll to position [74, 0]
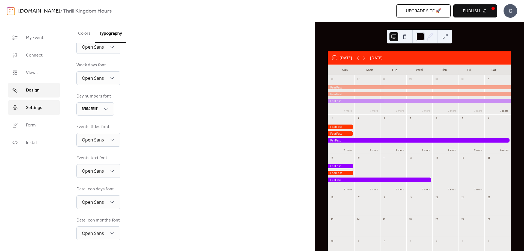
click at [46, 102] on link "Settings" at bounding box center [34, 107] width 52 height 15
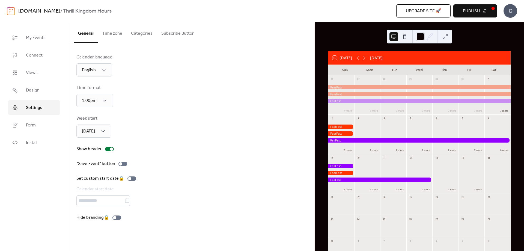
click at [131, 37] on button "Categories" at bounding box center [142, 32] width 30 height 20
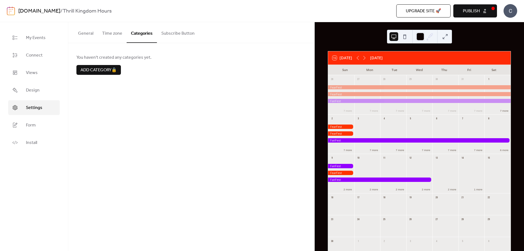
click at [189, 39] on button "Subscribe Button" at bounding box center [178, 32] width 42 height 20
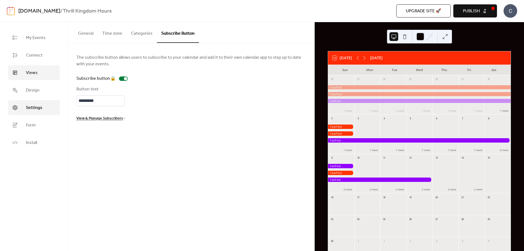
click at [35, 70] on span "Views" at bounding box center [32, 73] width 12 height 7
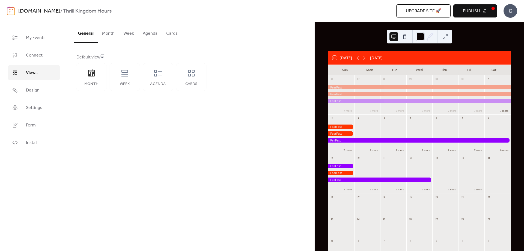
click at [159, 31] on button "Agenda" at bounding box center [149, 32] width 23 height 20
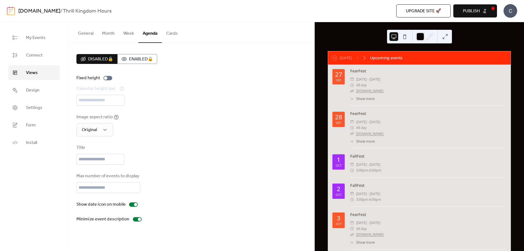
click at [171, 31] on button "Cards" at bounding box center [172, 32] width 20 height 20
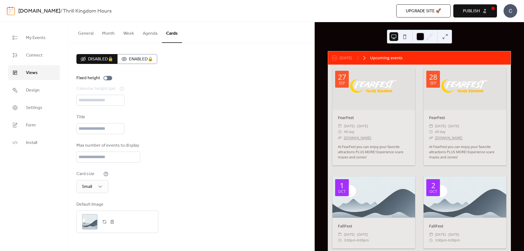
click at [362, 58] on icon at bounding box center [364, 58] width 7 height 7
click at [359, 58] on div at bounding box center [360, 58] width 13 height 7
click at [358, 58] on div at bounding box center [360, 58] width 13 height 7
click at [484, 6] on button "Publish" at bounding box center [475, 10] width 44 height 13
click at [354, 136] on link "[DOMAIN_NAME]" at bounding box center [357, 137] width 27 height 5
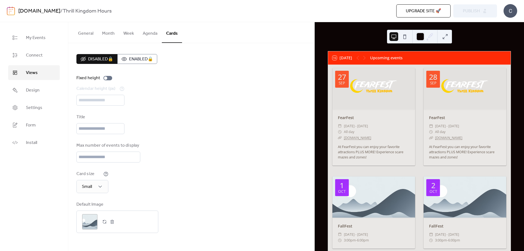
click at [88, 35] on button "General" at bounding box center [86, 32] width 24 height 20
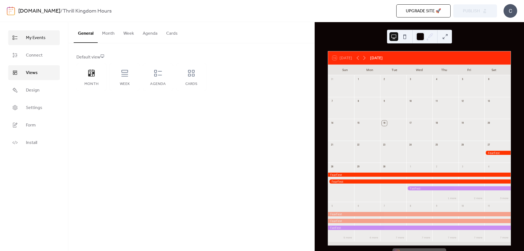
click at [37, 42] on link "My Events" at bounding box center [34, 37] width 52 height 15
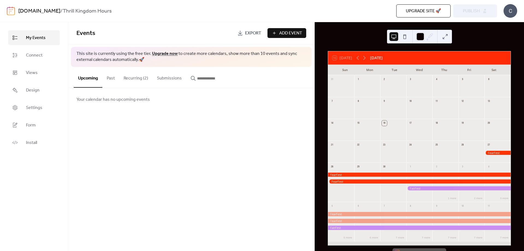
click at [143, 79] on button "Recurring (2)" at bounding box center [135, 77] width 33 height 20
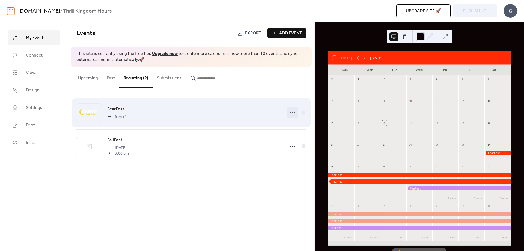
click at [292, 116] on icon at bounding box center [292, 112] width 9 height 9
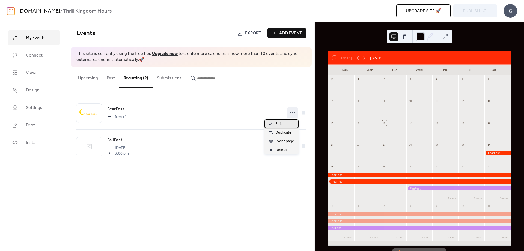
click at [290, 124] on div "Edit" at bounding box center [281, 123] width 34 height 9
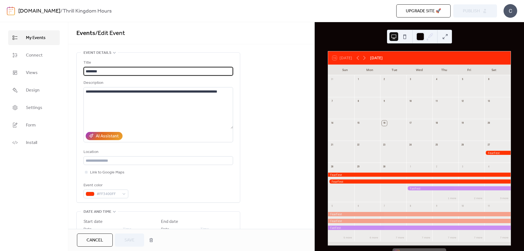
type input "**********"
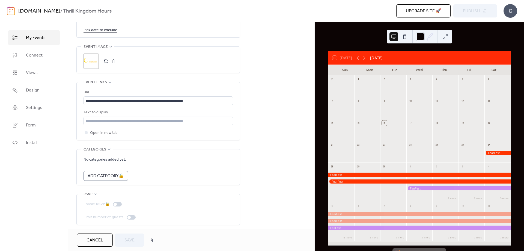
scroll to position [368, 0]
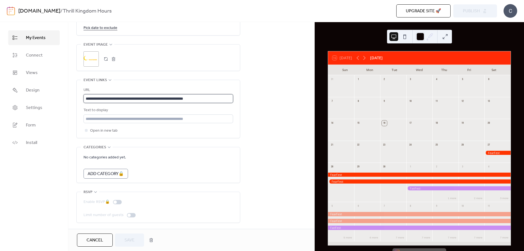
click at [176, 98] on input "**********" at bounding box center [157, 98] width 149 height 9
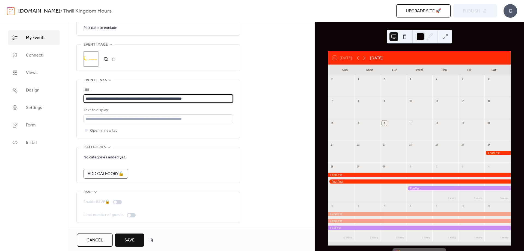
click at [188, 98] on input "**********" at bounding box center [157, 98] width 149 height 9
type input "**********"
click at [123, 241] on button "Save" at bounding box center [129, 239] width 29 height 13
click at [123, 241] on div "Cancel Save" at bounding box center [116, 239] width 79 height 13
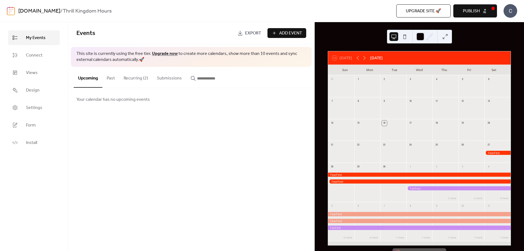
click at [471, 14] on span "Publish" at bounding box center [470, 11] width 17 height 7
click at [39, 111] on span "Settings" at bounding box center [34, 107] width 16 height 7
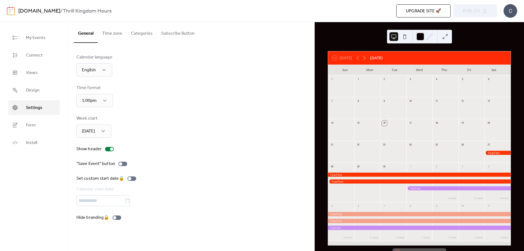
click at [103, 34] on button "Time zone" at bounding box center [112, 32] width 29 height 20
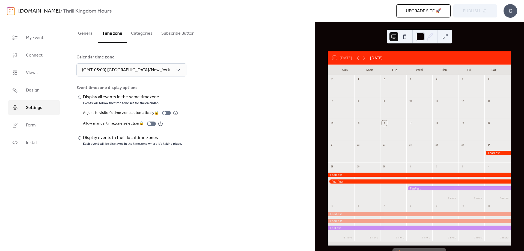
click at [133, 33] on button "Categories" at bounding box center [142, 32] width 30 height 20
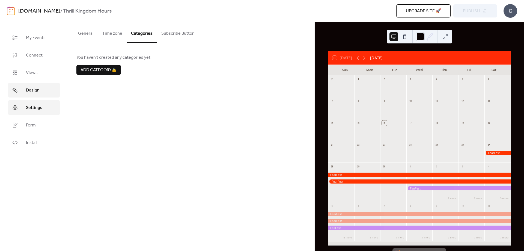
click at [41, 87] on link "Design" at bounding box center [34, 90] width 52 height 15
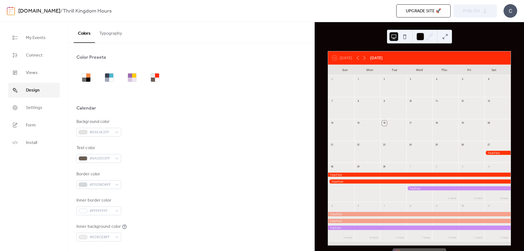
click at [113, 37] on button "Typography" at bounding box center [110, 32] width 31 height 20
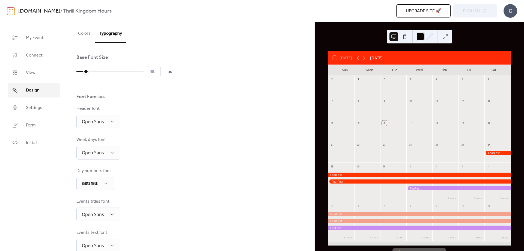
click at [82, 37] on button "Colors" at bounding box center [84, 32] width 21 height 20
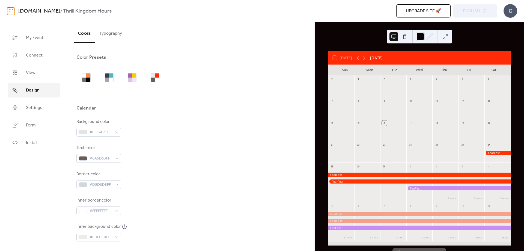
click at [39, 115] on ul "My Events Connect Views Design Settings Form Install" at bounding box center [34, 89] width 52 height 119
click at [41, 110] on span "Settings" at bounding box center [34, 107] width 16 height 7
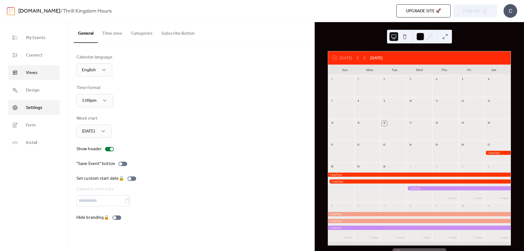
click at [39, 75] on link "Views" at bounding box center [34, 72] width 52 height 15
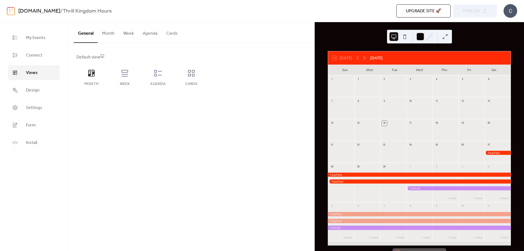
click at [166, 37] on button "Cards" at bounding box center [172, 32] width 20 height 20
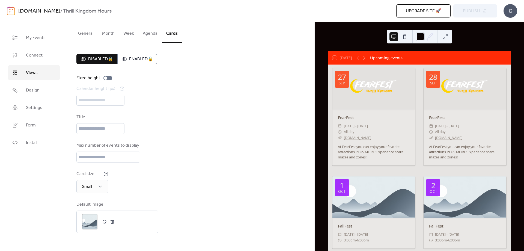
click at [87, 34] on button "General" at bounding box center [86, 32] width 24 height 20
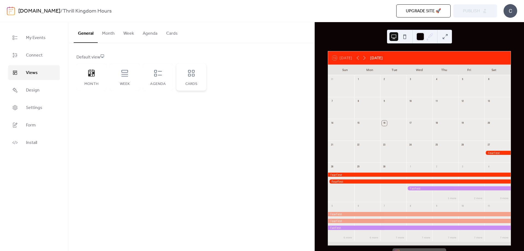
click at [197, 85] on div "Cards" at bounding box center [191, 84] width 19 height 4
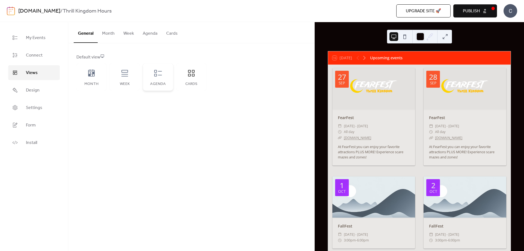
click at [147, 78] on div "Agenda" at bounding box center [158, 76] width 30 height 27
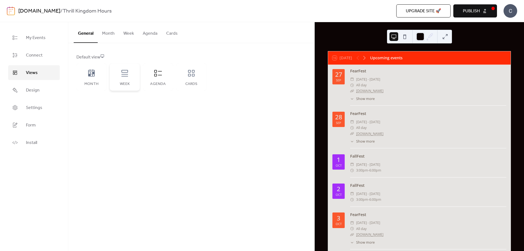
click at [128, 77] on icon at bounding box center [124, 73] width 9 height 9
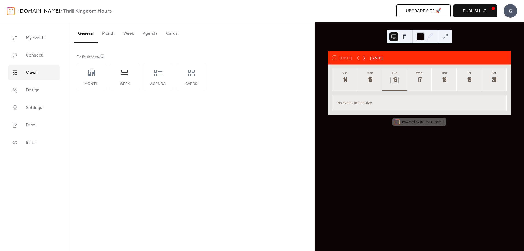
click at [363, 57] on icon at bounding box center [364, 58] width 7 height 7
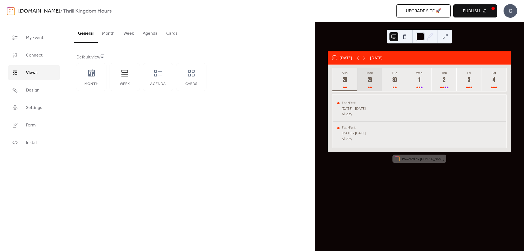
click at [362, 79] on button "Mon 29" at bounding box center [369, 79] width 25 height 23
click at [387, 78] on button "Tue 30" at bounding box center [394, 79] width 25 height 23
click at [341, 85] on button "Sun 28" at bounding box center [344, 79] width 25 height 23
click at [362, 82] on button "Mon 29" at bounding box center [369, 79] width 25 height 23
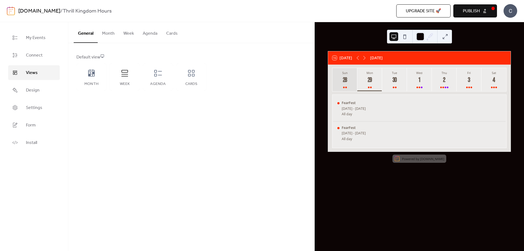
click at [353, 80] on button "Sun 28" at bounding box center [344, 79] width 25 height 23
click at [432, 77] on button "Thu 2" at bounding box center [443, 79] width 25 height 23
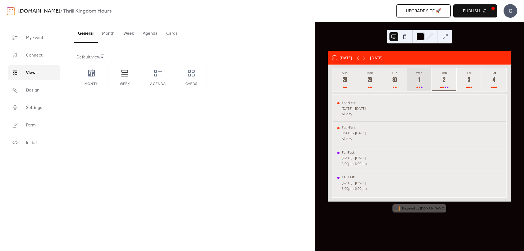
click at [425, 77] on button "Wed 1" at bounding box center [419, 79] width 25 height 23
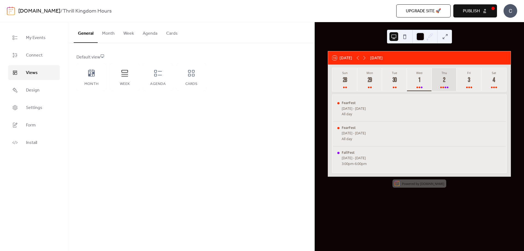
click at [435, 80] on button "Thu 2" at bounding box center [443, 79] width 25 height 23
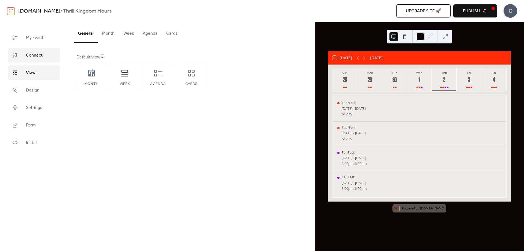
click at [42, 54] on span "Connect" at bounding box center [34, 55] width 17 height 7
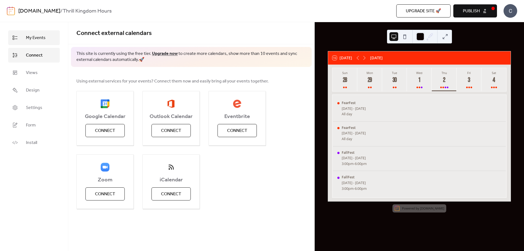
click at [44, 37] on span "My Events" at bounding box center [36, 38] width 20 height 7
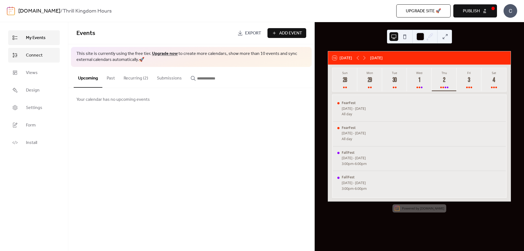
click at [33, 60] on link "Connect" at bounding box center [34, 55] width 52 height 15
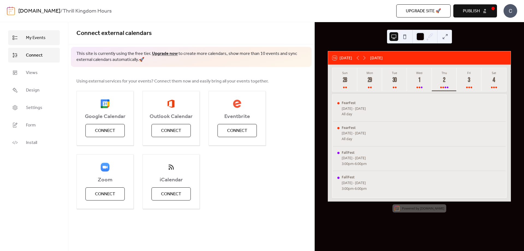
click at [36, 40] on span "My Events" at bounding box center [36, 38] width 20 height 7
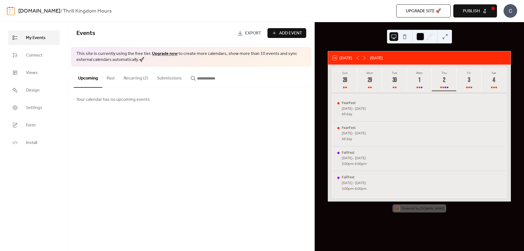
click at [136, 76] on button "Recurring (2)" at bounding box center [135, 77] width 33 height 20
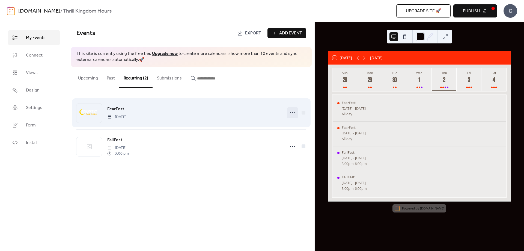
click at [290, 111] on icon at bounding box center [292, 112] width 9 height 9
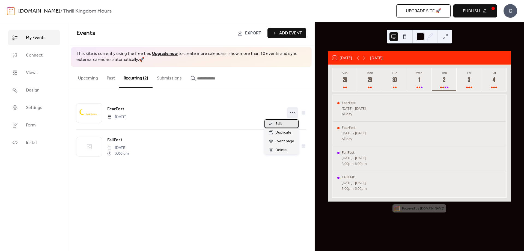
click at [283, 124] on div "Edit" at bounding box center [281, 123] width 34 height 9
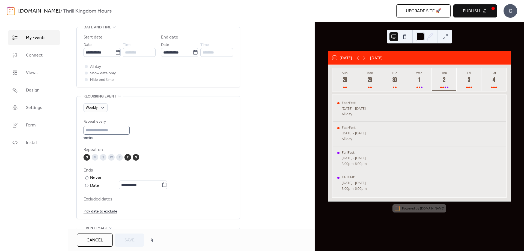
scroll to position [150, 0]
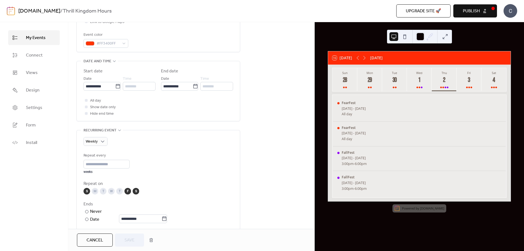
click at [94, 190] on div "M" at bounding box center [95, 191] width 7 height 7
click at [115, 211] on label "​ Never" at bounding box center [125, 211] width 85 height 7
click at [97, 146] on div "Weekly Repeat every * weeks Repeat on S M T W T F S Ends ​ Never ​ Date Exclude…" at bounding box center [157, 192] width 149 height 111
click at [99, 142] on div "Weekly" at bounding box center [95, 141] width 24 height 9
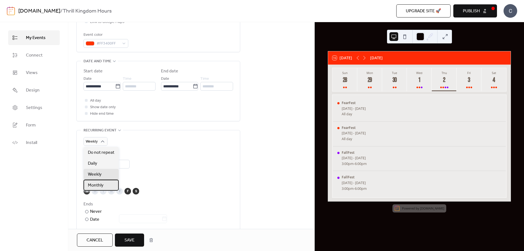
click at [101, 184] on span "Monthly" at bounding box center [96, 185] width 16 height 7
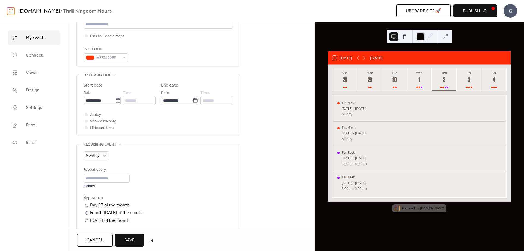
scroll to position [136, 0]
click at [104, 149] on div "Monthly Repeat every * months Repeat on ​ Day 27 of the month ​ Fourth [DATE] o…" at bounding box center [157, 212] width 149 height 137
click at [99, 178] on div "Daily" at bounding box center [100, 177] width 35 height 11
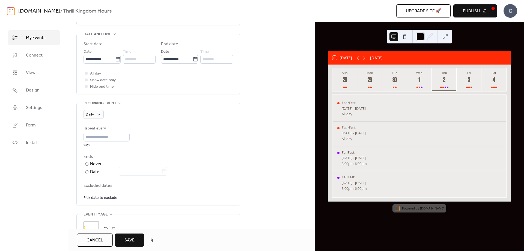
scroll to position [191, 0]
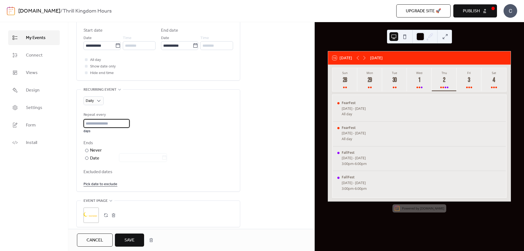
click at [97, 123] on input "*" at bounding box center [106, 123] width 46 height 9
click at [89, 103] on span "Daily" at bounding box center [90, 100] width 8 height 7
click at [104, 136] on div "Weekly" at bounding box center [100, 133] width 35 height 11
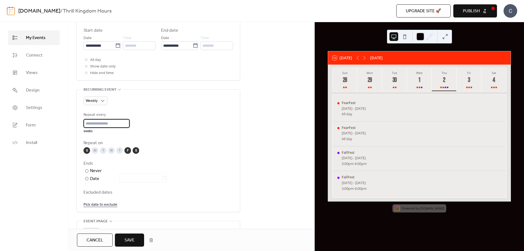
click at [126, 125] on input "*" at bounding box center [106, 123] width 46 height 9
click at [125, 125] on input "*" at bounding box center [106, 123] width 46 height 9
click at [154, 133] on div "Repeat every * weeks" at bounding box center [157, 123] width 149 height 22
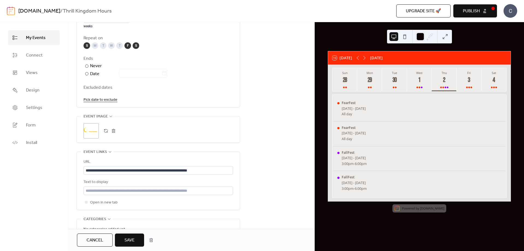
scroll to position [300, 0]
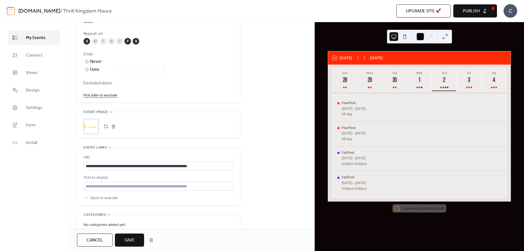
click at [125, 238] on span "Save" at bounding box center [129, 240] width 10 height 7
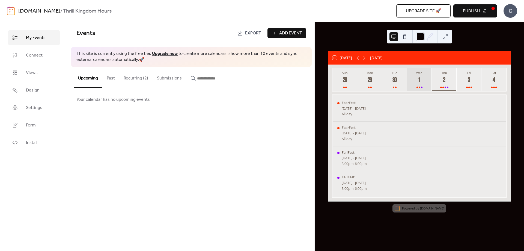
click at [408, 86] on button "Wed 1" at bounding box center [419, 79] width 25 height 23
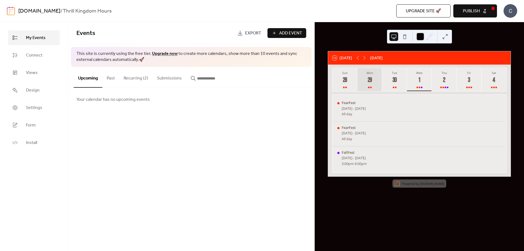
click at [380, 84] on button "Mon 29" at bounding box center [369, 79] width 25 height 23
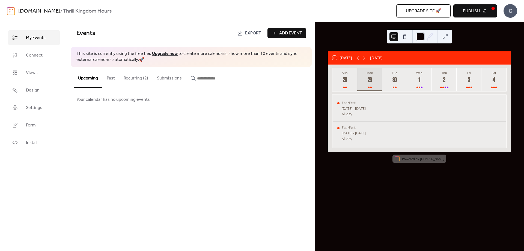
click at [361, 84] on button "Mon 29" at bounding box center [369, 79] width 25 height 23
click at [344, 76] on button "Sun 28" at bounding box center [344, 79] width 25 height 23
click at [366, 84] on div "29" at bounding box center [369, 80] width 8 height 8
click at [365, 106] on div "[DATE] - [DATE]" at bounding box center [353, 108] width 24 height 5
click at [352, 99] on div "FearFest [DATE] - [DATE] All day" at bounding box center [419, 109] width 173 height 25
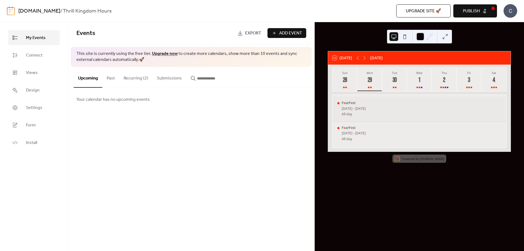
click at [352, 99] on div "FearFest [DATE] - [DATE] All day" at bounding box center [419, 109] width 173 height 25
click at [350, 127] on div "FearFest" at bounding box center [353, 127] width 24 height 5
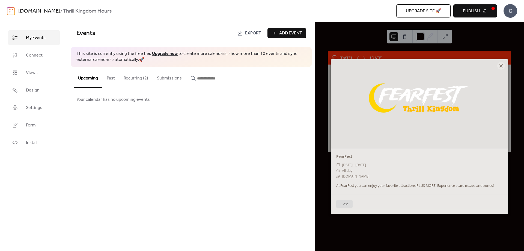
click at [500, 67] on icon at bounding box center [500, 65] width 7 height 7
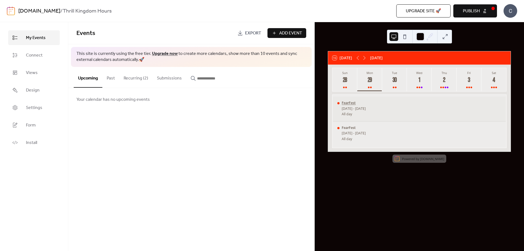
click at [352, 101] on div "FearFest" at bounding box center [353, 102] width 24 height 5
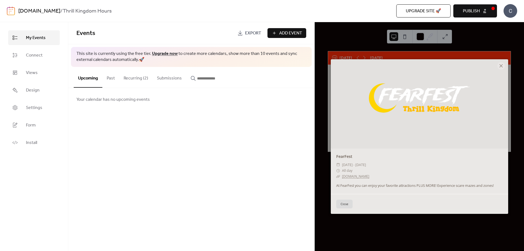
click at [501, 65] on icon at bounding box center [500, 65] width 3 height 3
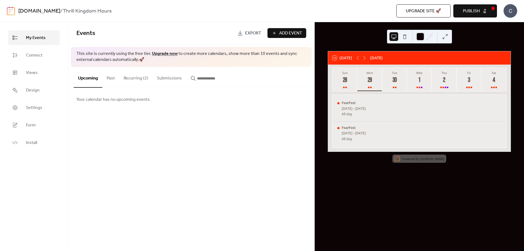
click at [480, 10] on button "Publish" at bounding box center [475, 10] width 44 height 13
click at [28, 54] on span "Connect" at bounding box center [34, 55] width 17 height 7
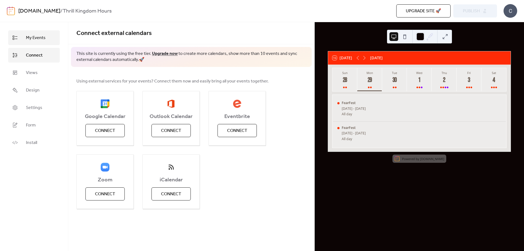
click at [41, 39] on span "My Events" at bounding box center [36, 38] width 20 height 7
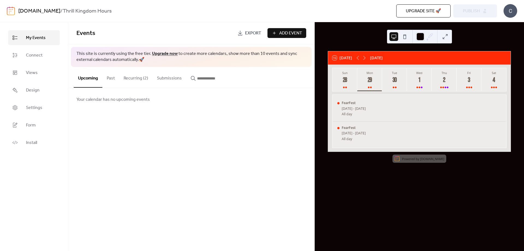
click at [110, 75] on button "Past" at bounding box center [110, 77] width 17 height 20
click at [132, 77] on button "Recurring (2)" at bounding box center [135, 77] width 33 height 20
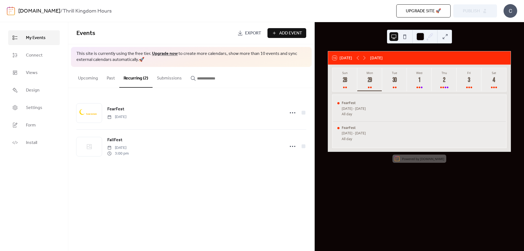
click at [170, 78] on button "Submissions" at bounding box center [169, 77] width 34 height 20
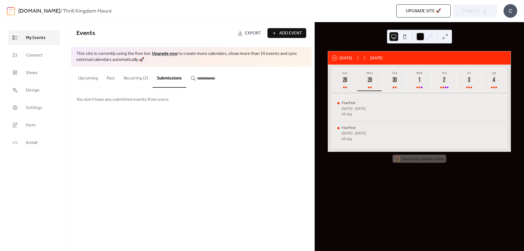
click at [131, 76] on button "Recurring (2)" at bounding box center [135, 77] width 33 height 20
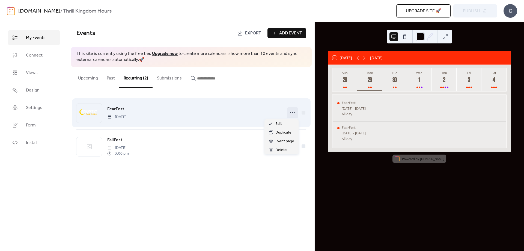
click at [295, 118] on div at bounding box center [292, 112] width 11 height 11
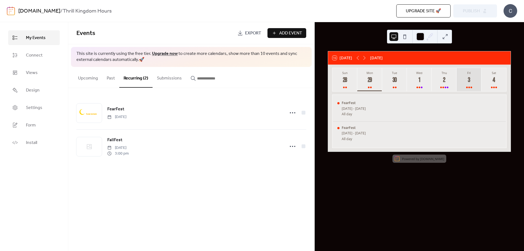
click at [470, 77] on div "3" at bounding box center [469, 80] width 8 height 8
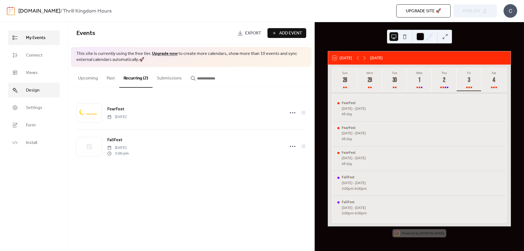
click at [19, 89] on link "Design" at bounding box center [34, 90] width 52 height 15
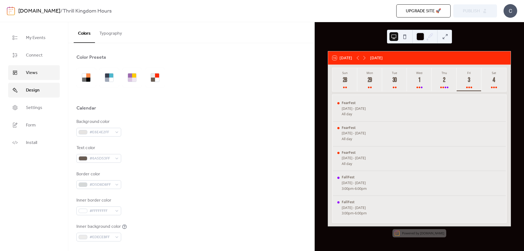
click at [33, 74] on span "Views" at bounding box center [32, 73] width 12 height 7
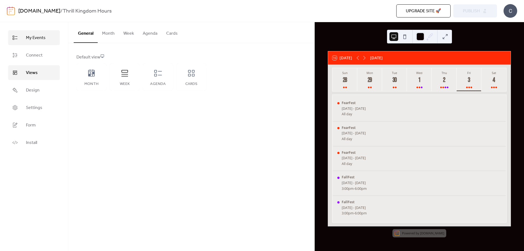
click at [48, 44] on link "My Events" at bounding box center [34, 37] width 52 height 15
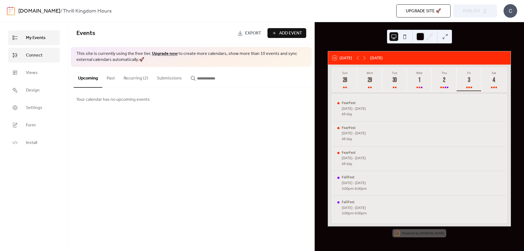
click at [46, 49] on link "Connect" at bounding box center [34, 55] width 52 height 15
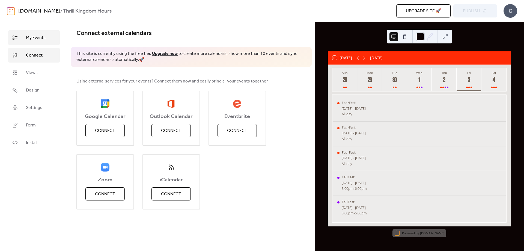
click at [49, 36] on link "My Events" at bounding box center [34, 37] width 52 height 15
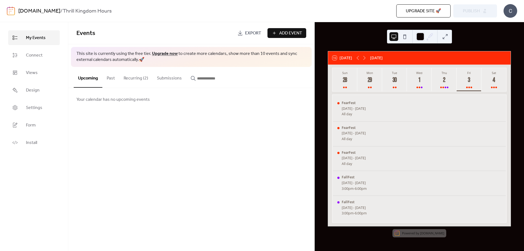
click at [135, 78] on button "Recurring (2)" at bounding box center [135, 77] width 33 height 20
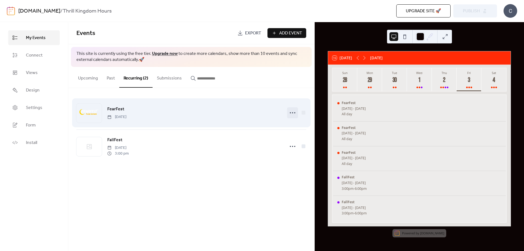
click at [291, 113] on icon at bounding box center [292, 112] width 9 height 9
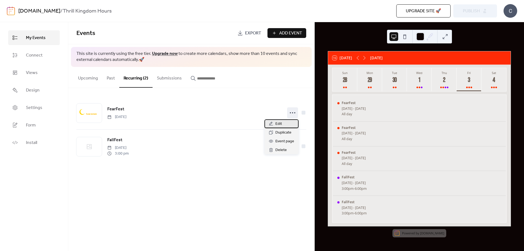
click at [291, 124] on div "Edit" at bounding box center [281, 123] width 34 height 9
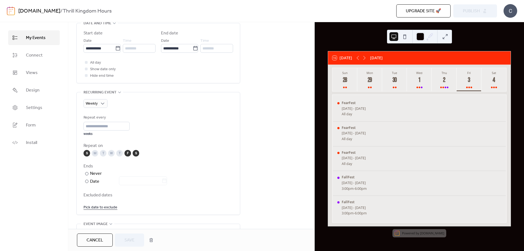
scroll to position [218, 0]
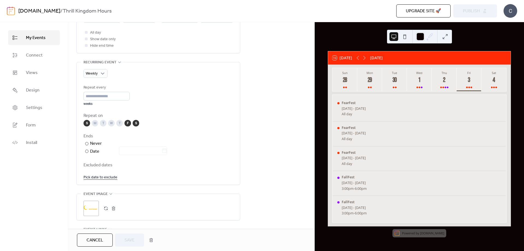
click at [105, 162] on span "Excluded dates" at bounding box center [157, 165] width 149 height 7
click at [104, 177] on link "Pick date to exclude" at bounding box center [100, 176] width 34 height 7
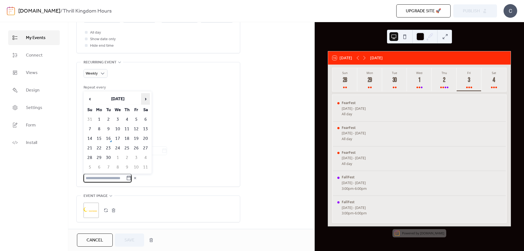
click at [147, 98] on span "›" at bounding box center [145, 98] width 8 height 11
click at [144, 100] on span "›" at bounding box center [145, 98] width 8 height 11
click at [44, 77] on link "Views" at bounding box center [34, 72] width 52 height 15
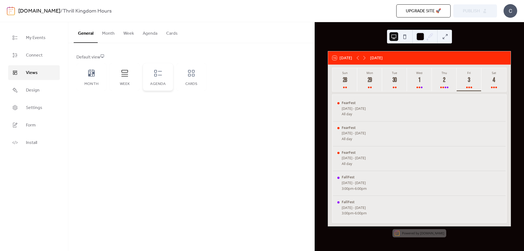
click at [166, 74] on div "Agenda" at bounding box center [158, 76] width 30 height 27
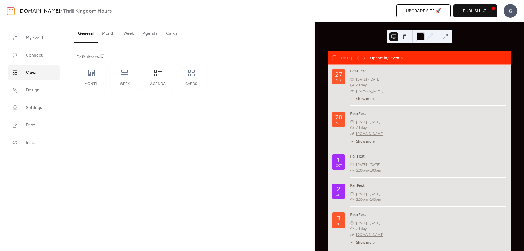
click at [467, 11] on span "Publish" at bounding box center [470, 11] width 17 height 7
